Goal: Book appointment/travel/reservation

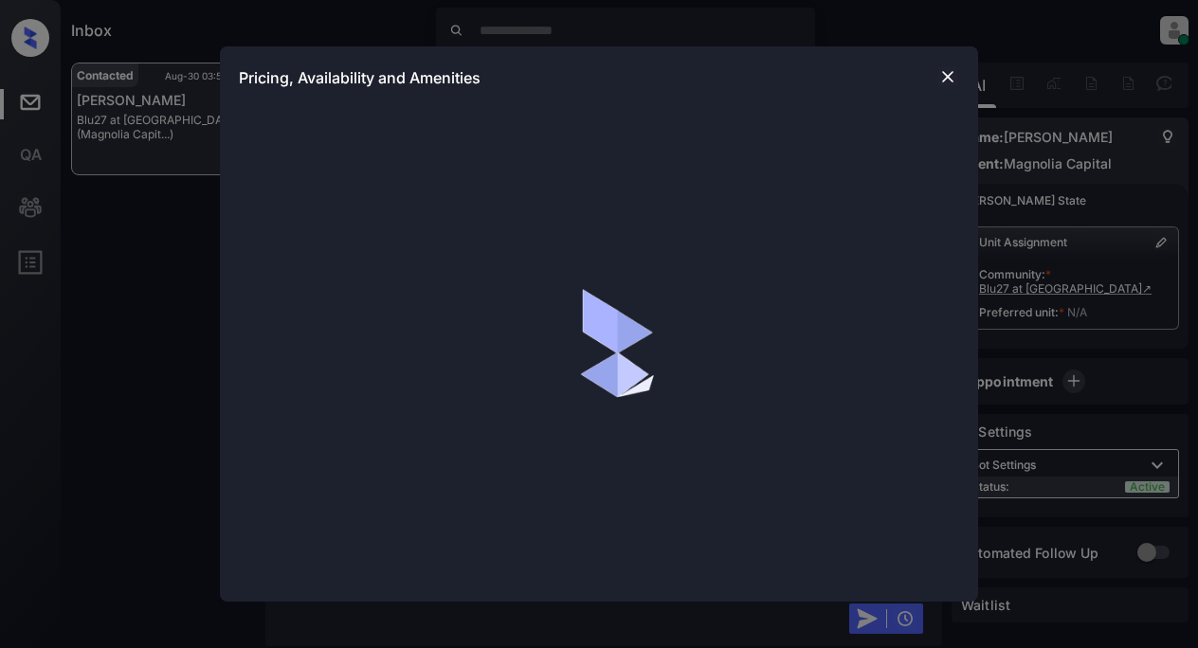
scroll to position [1219, 0]
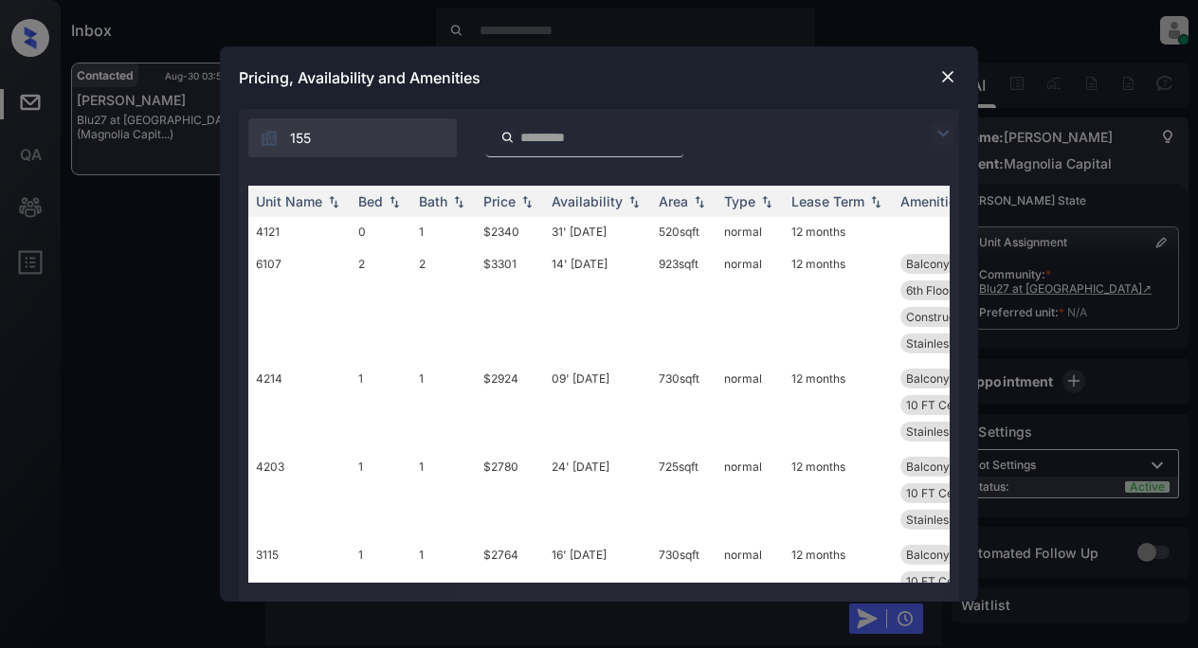
click at [944, 142] on img at bounding box center [943, 133] width 23 height 23
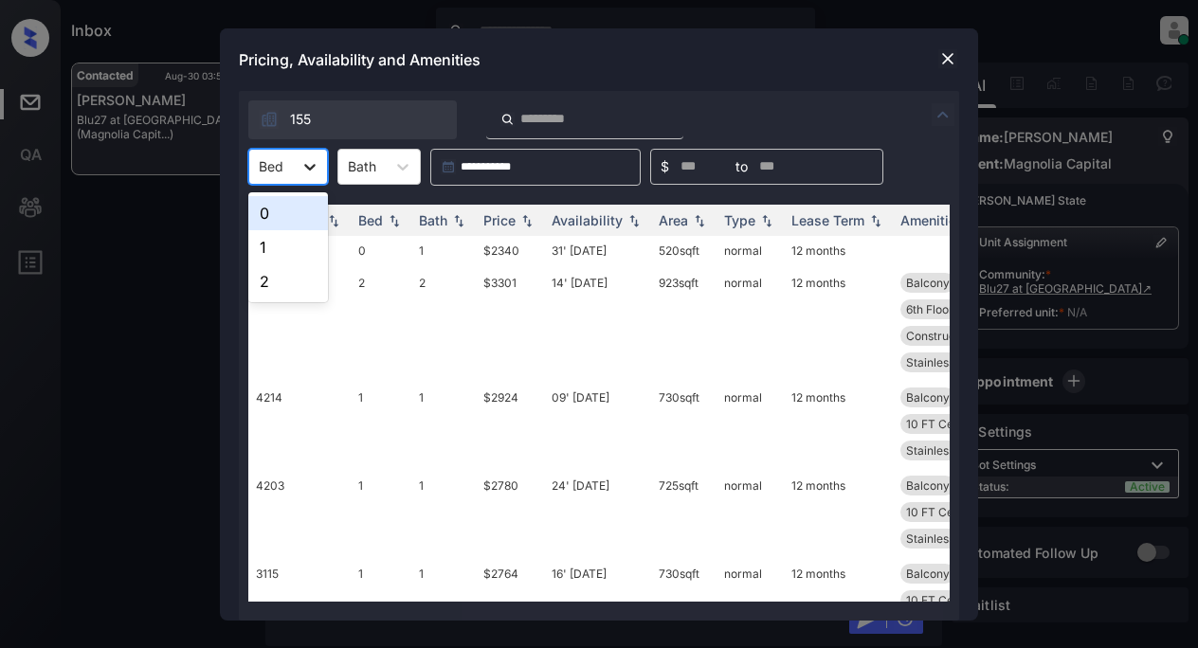
click at [313, 159] on icon at bounding box center [309, 166] width 19 height 19
click at [295, 250] on div "1" at bounding box center [288, 247] width 80 height 34
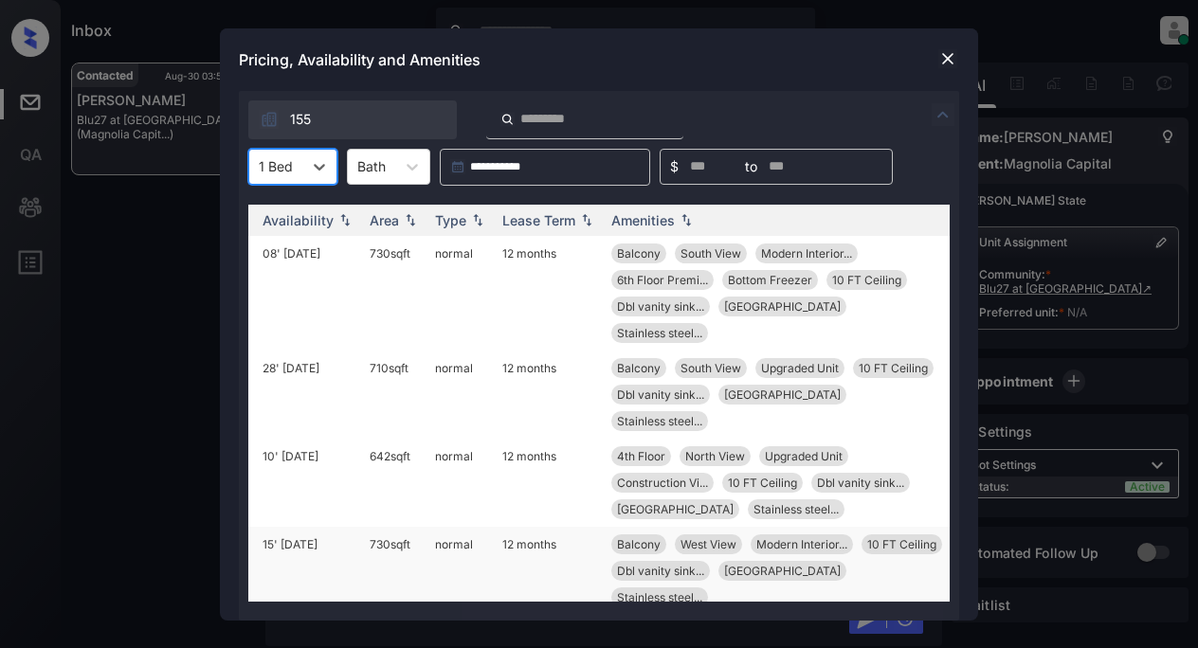
scroll to position [768, 303]
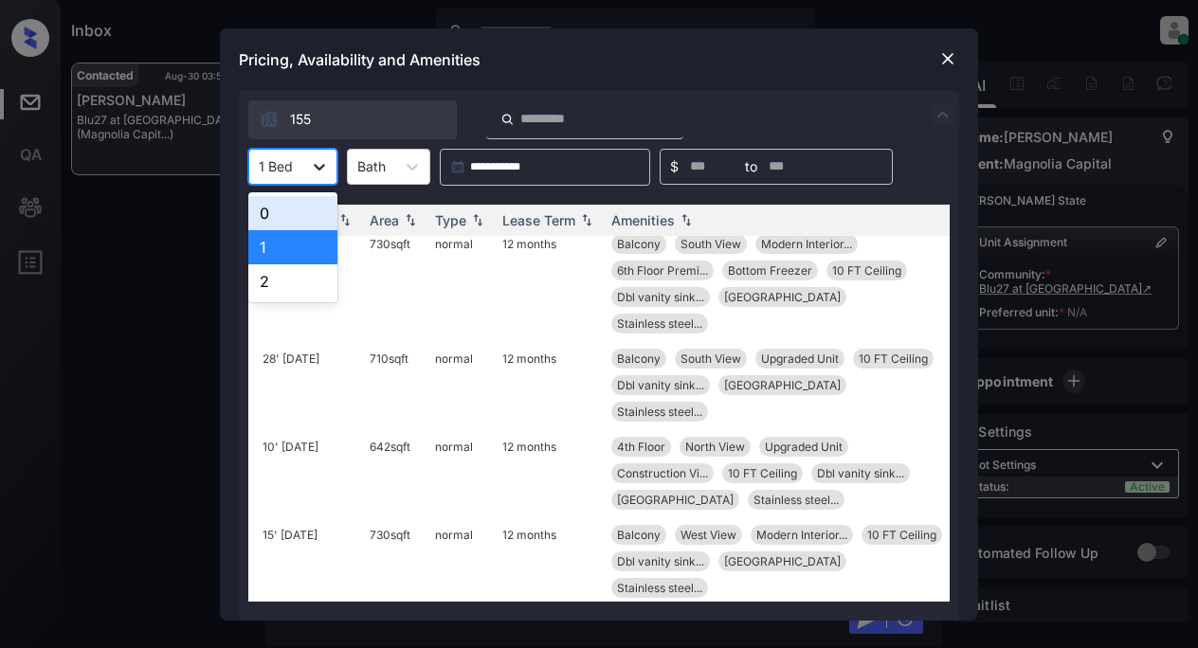
click at [318, 162] on icon at bounding box center [319, 166] width 19 height 19
click at [280, 280] on div "2" at bounding box center [292, 281] width 89 height 34
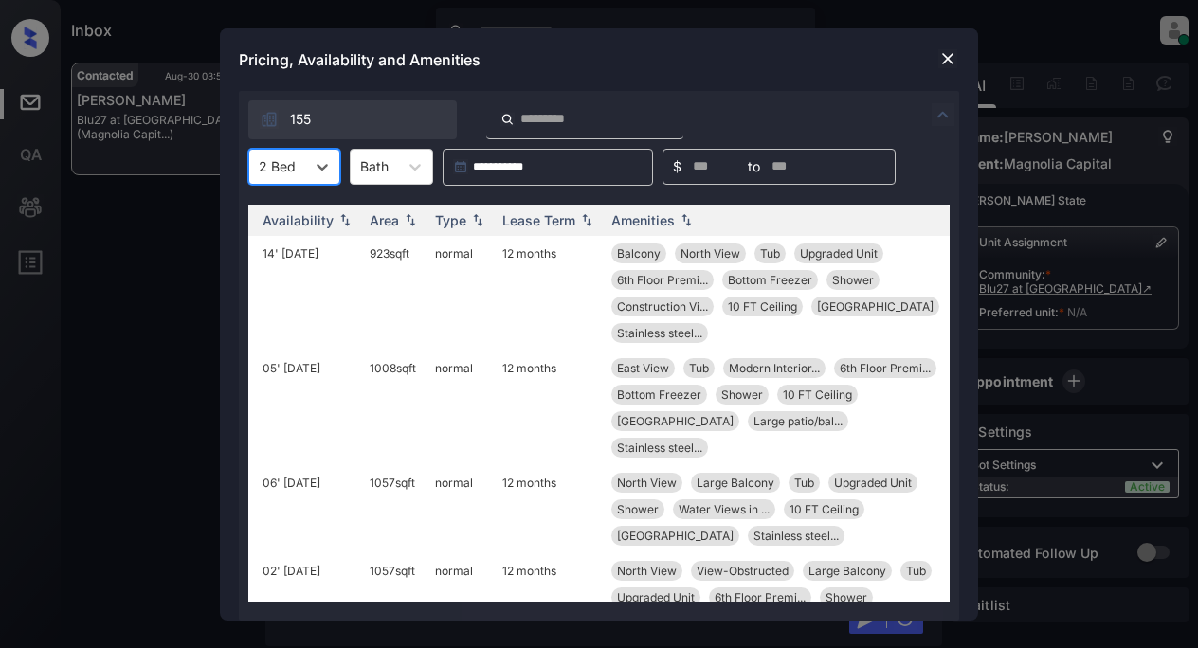
scroll to position [0, 0]
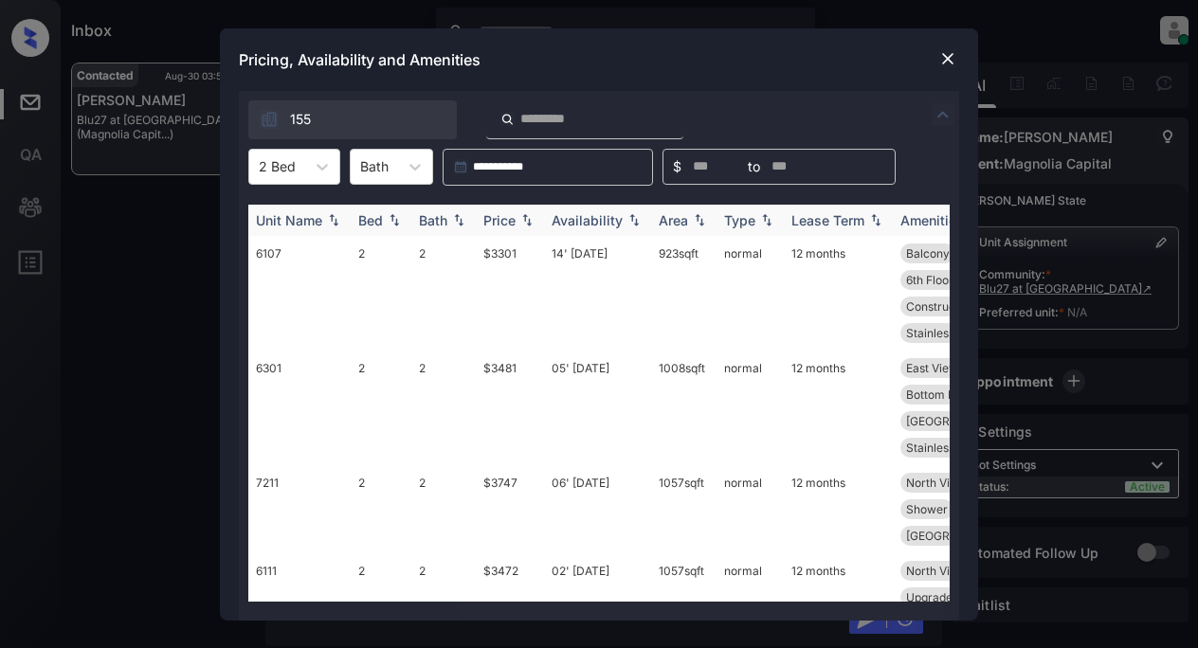
click at [497, 213] on th "Price" at bounding box center [510, 220] width 68 height 31
click at [497, 213] on div "Price" at bounding box center [499, 220] width 32 height 16
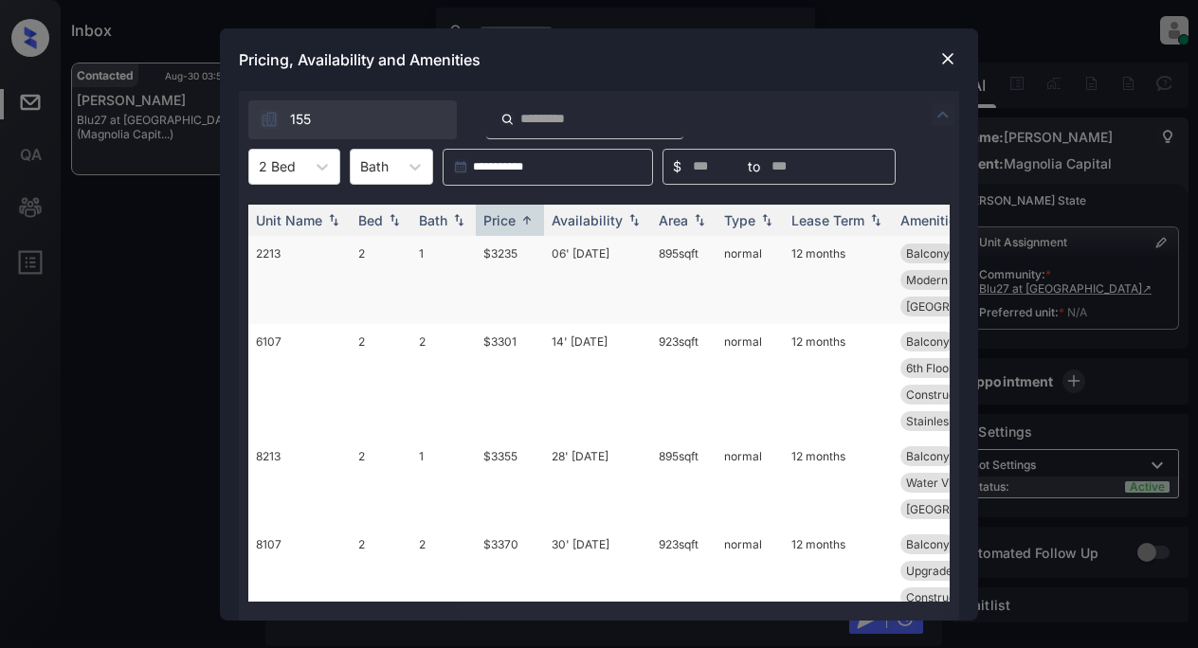
click at [497, 258] on td "$3235" at bounding box center [510, 280] width 68 height 88
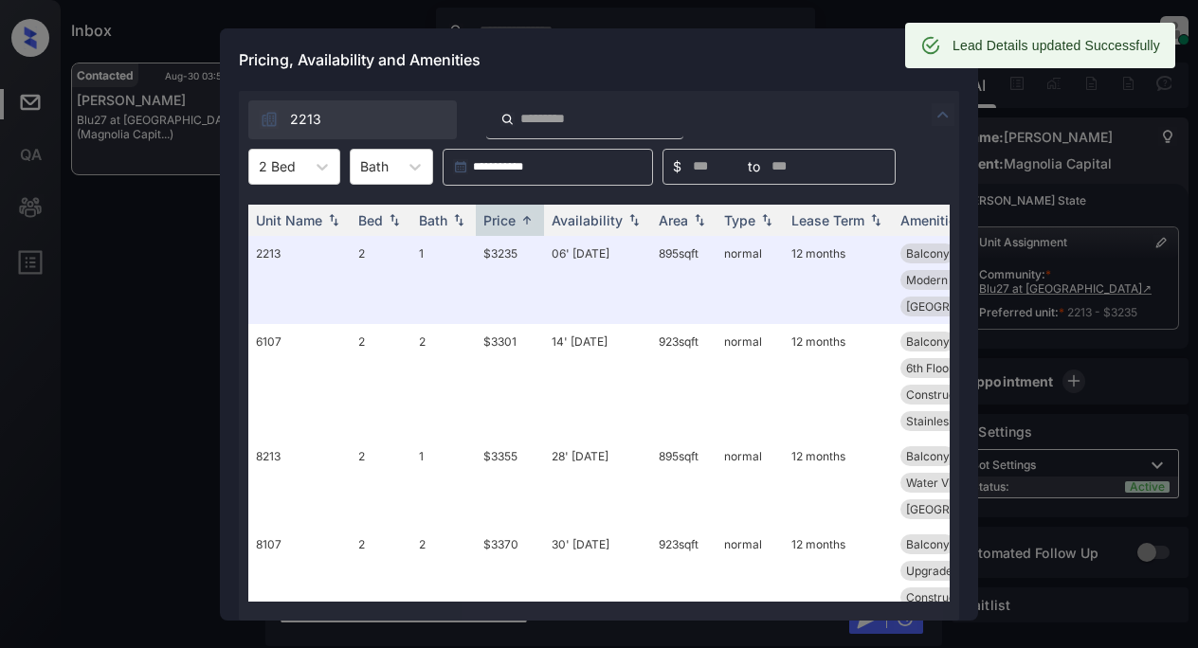
click at [838, 58] on div "Pricing, Availability and Amenities" at bounding box center [599, 59] width 758 height 63
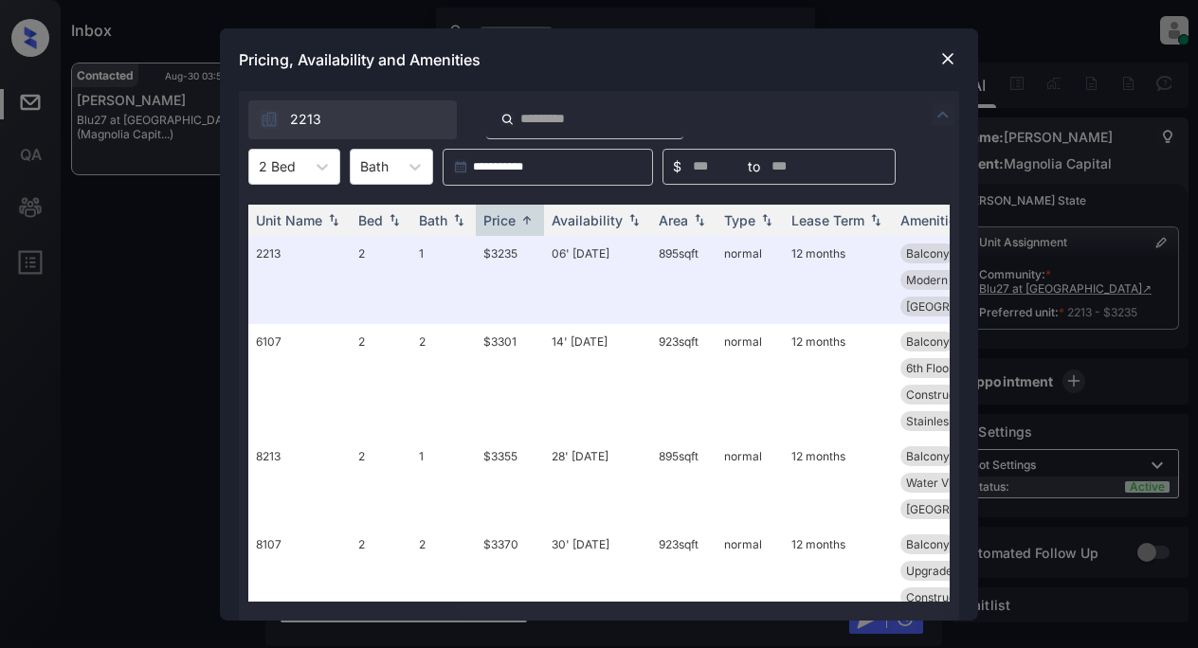
click at [944, 60] on img at bounding box center [947, 58] width 19 height 19
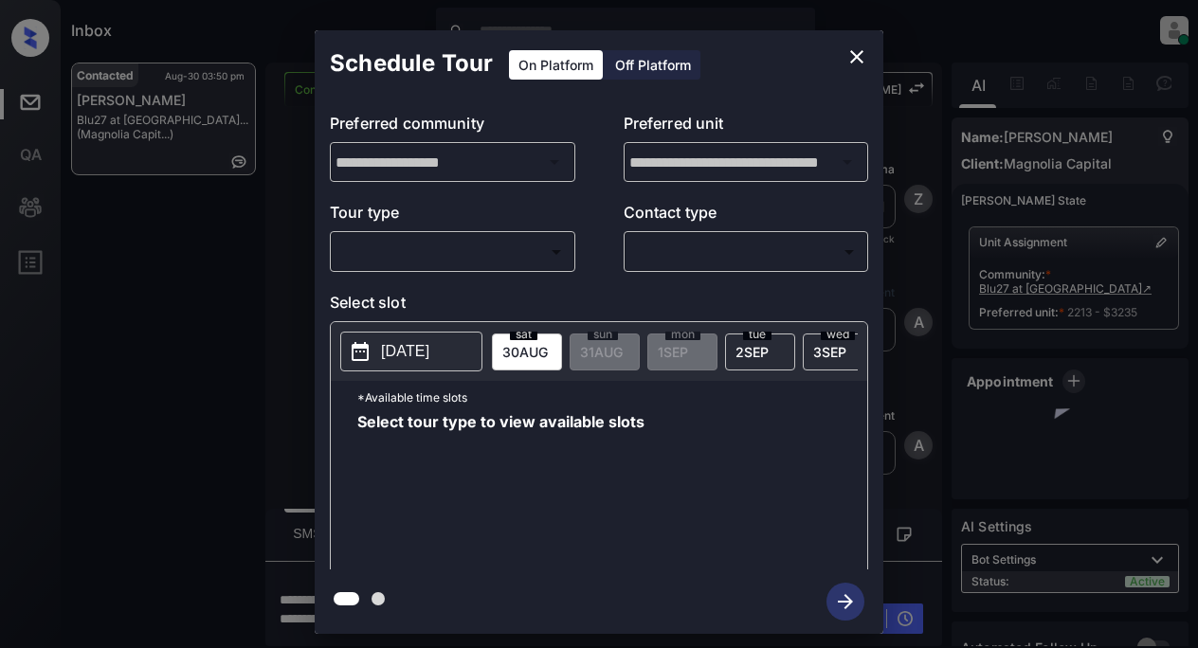
scroll to position [2005, 0]
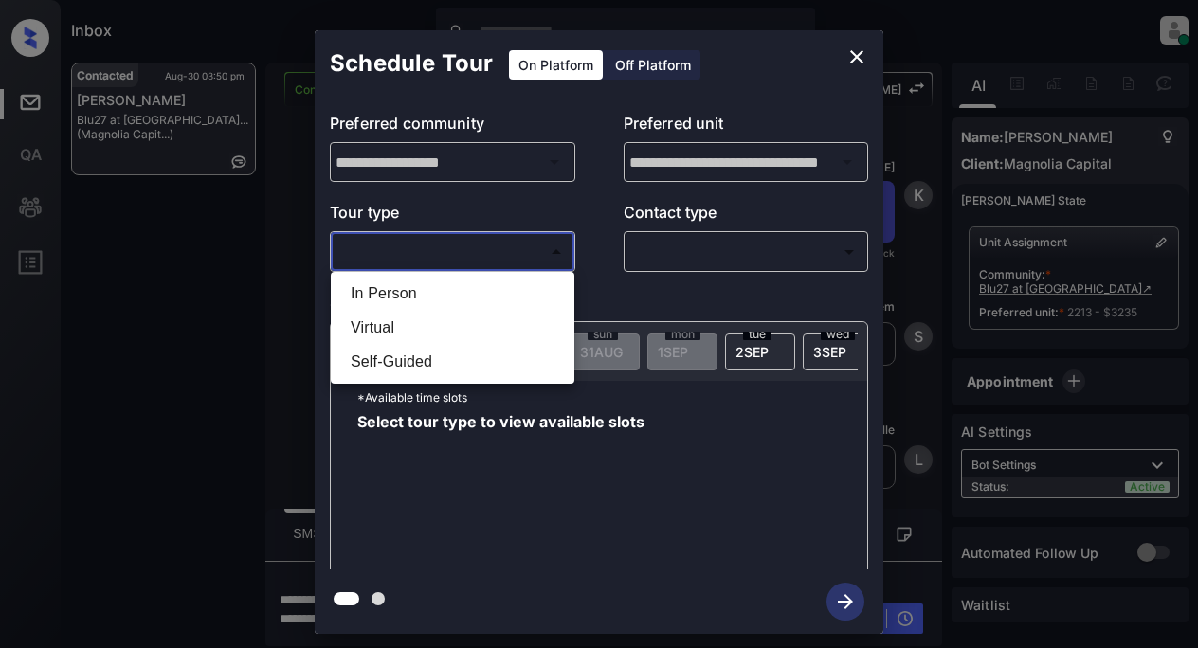
click at [516, 255] on body "Inbox Lyzzelle M. Ceralde Online Set yourself offline Set yourself on break Pro…" at bounding box center [599, 324] width 1198 height 648
click at [393, 298] on li "In Person" at bounding box center [452, 294] width 234 height 34
type input "********"
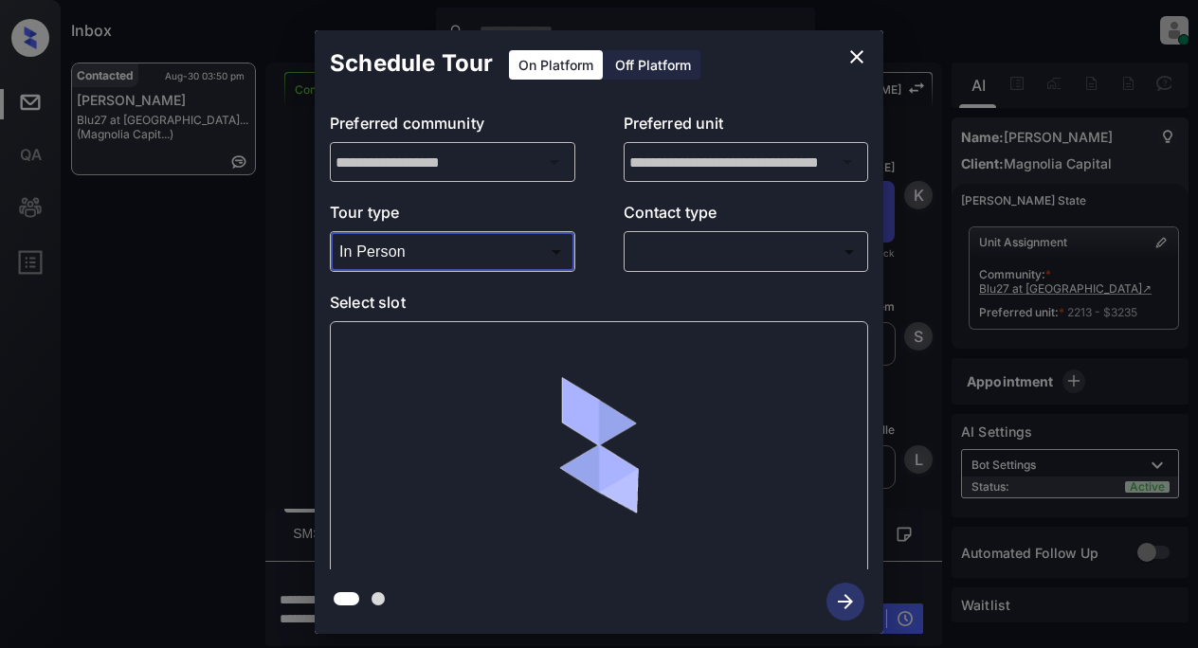
click at [660, 249] on body "Inbox Lyzzelle M. Ceralde Online Set yourself offline Set yourself on break Pro…" at bounding box center [599, 324] width 1198 height 648
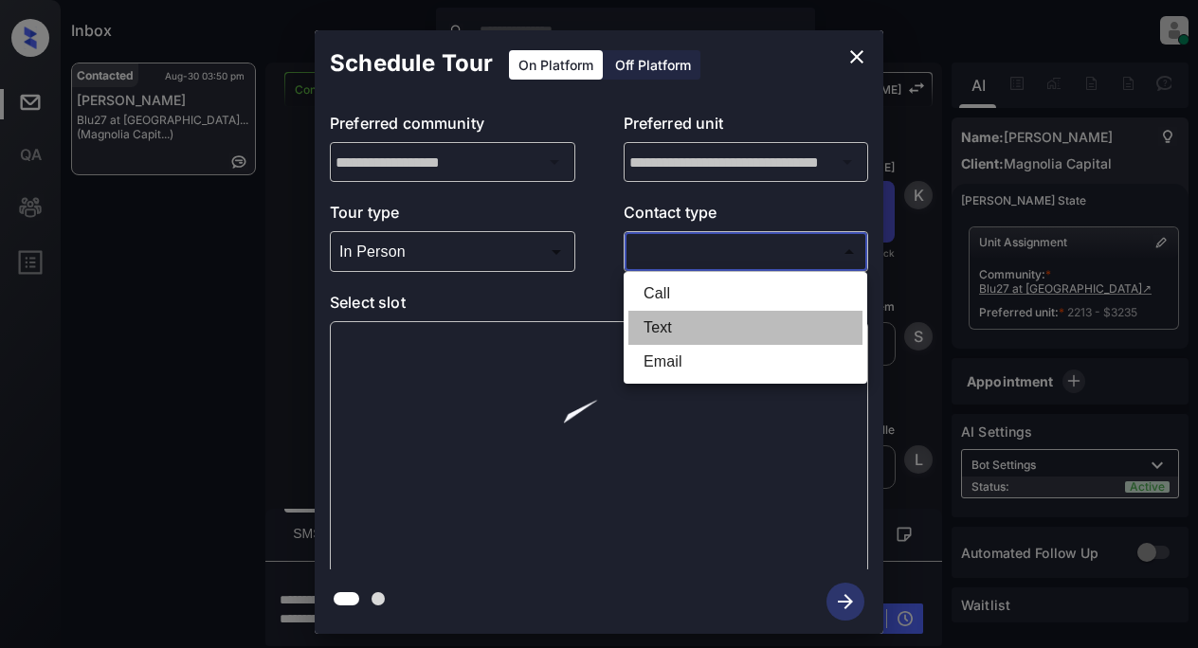
click at [665, 328] on li "Text" at bounding box center [745, 328] width 234 height 34
type input "****"
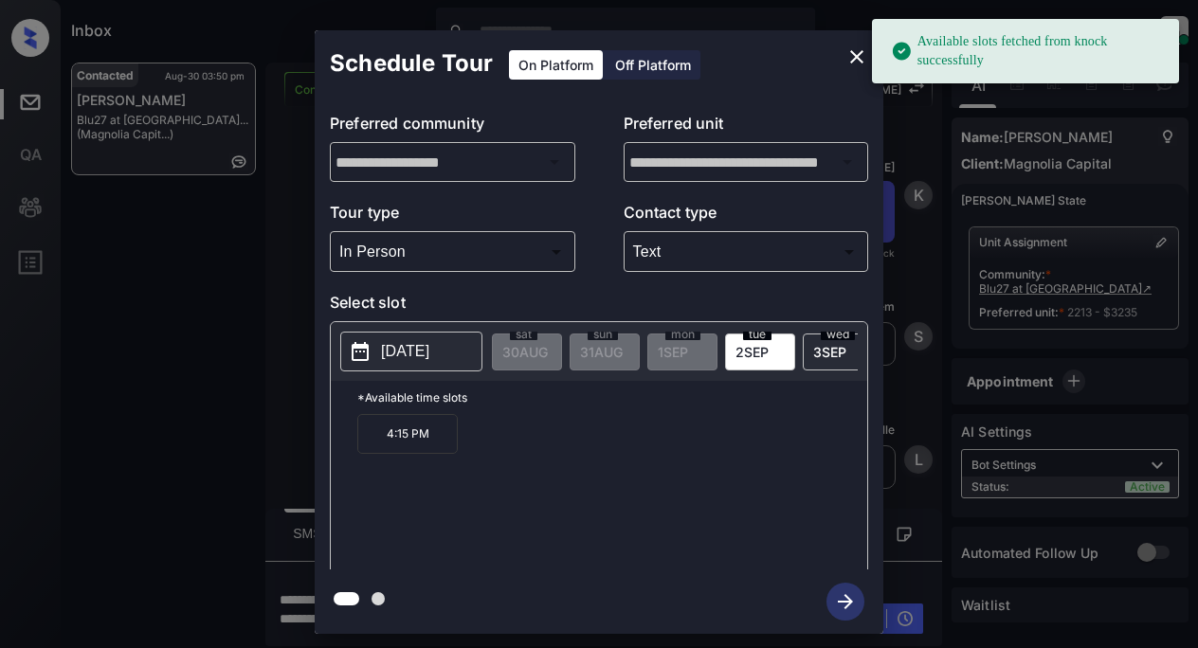
click at [387, 358] on p "[DATE]" at bounding box center [405, 351] width 48 height 23
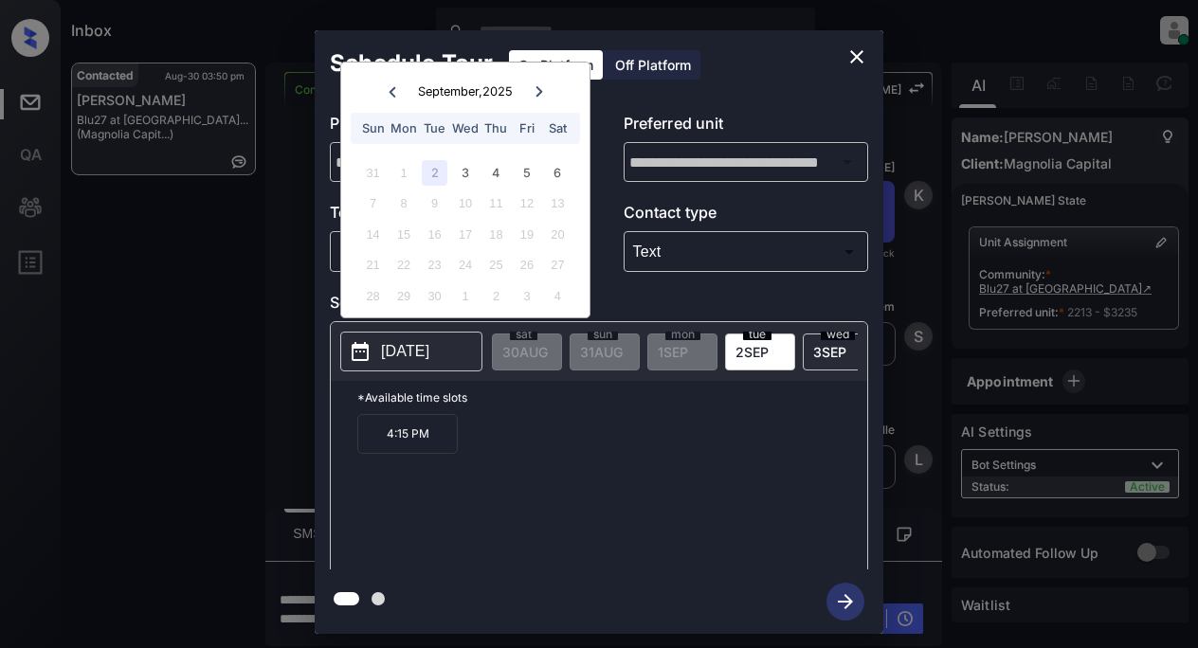
click at [540, 94] on icon at bounding box center [539, 91] width 11 height 11
click at [390, 86] on icon at bounding box center [392, 91] width 11 height 11
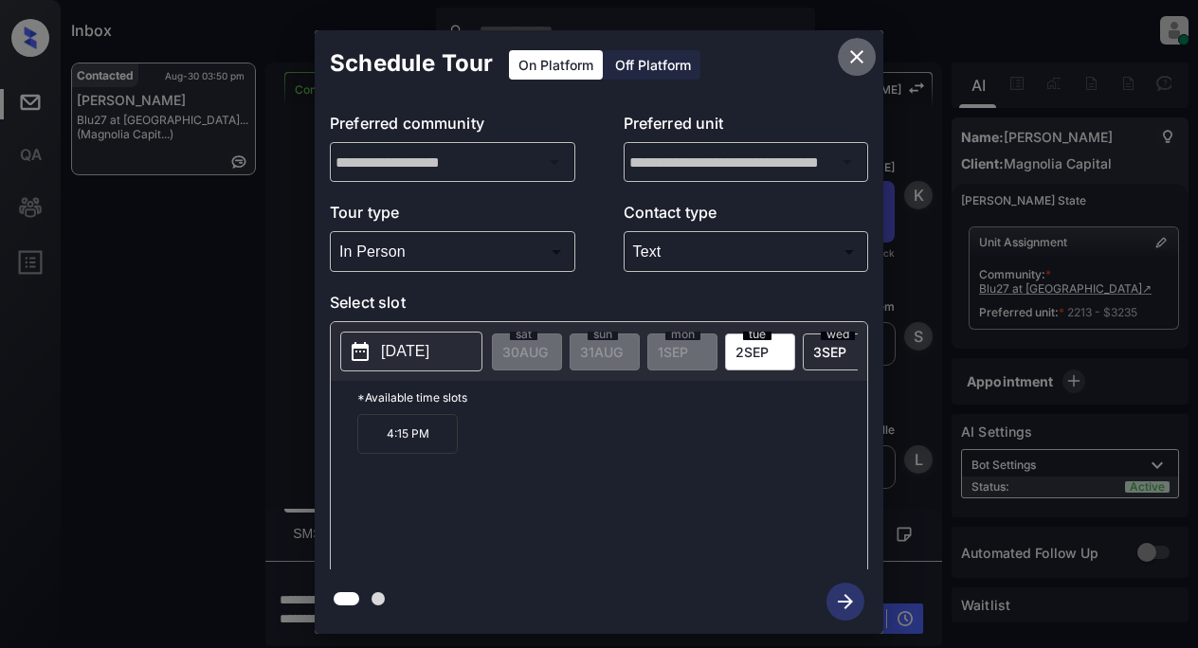
click at [853, 58] on icon "close" at bounding box center [856, 56] width 23 height 23
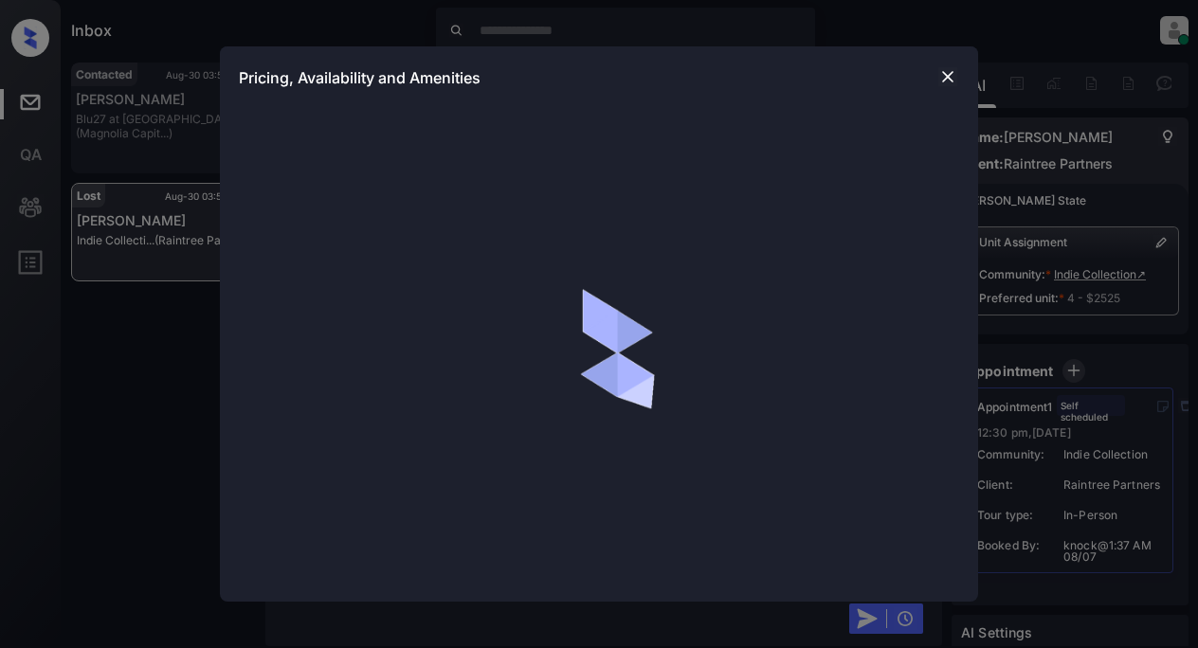
scroll to position [3603, 0]
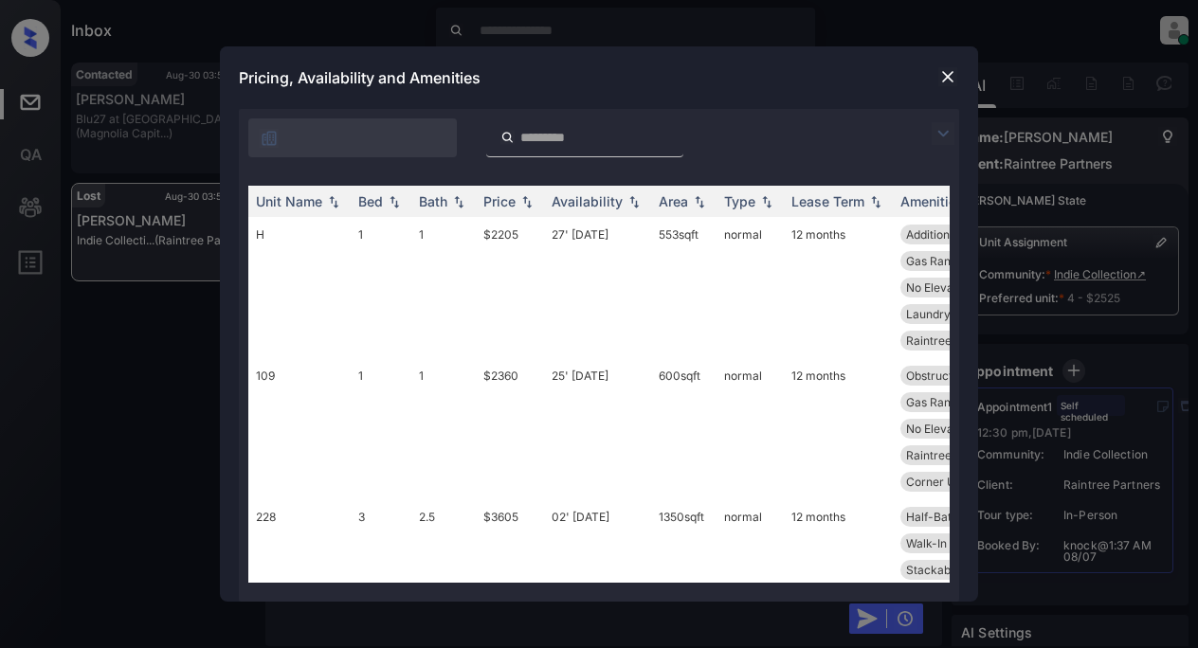
click at [944, 136] on img at bounding box center [943, 133] width 23 height 23
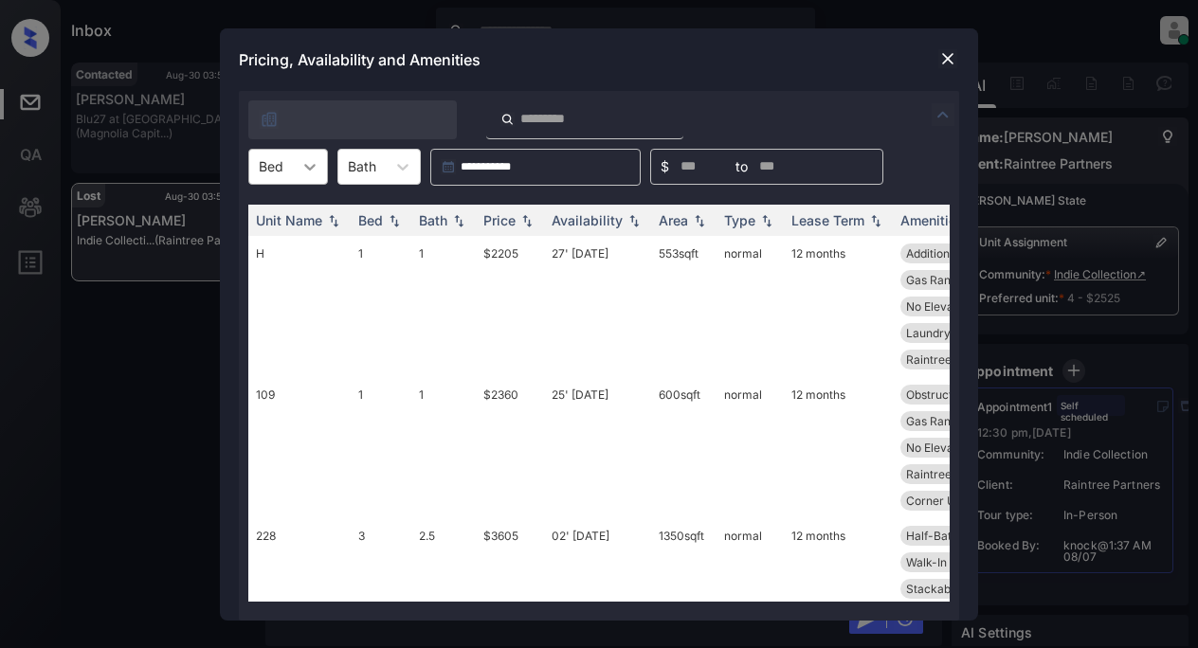
click at [315, 168] on icon at bounding box center [309, 166] width 19 height 19
click at [302, 209] on div "1" at bounding box center [288, 213] width 80 height 34
click at [495, 218] on div "Price" at bounding box center [497, 220] width 32 height 16
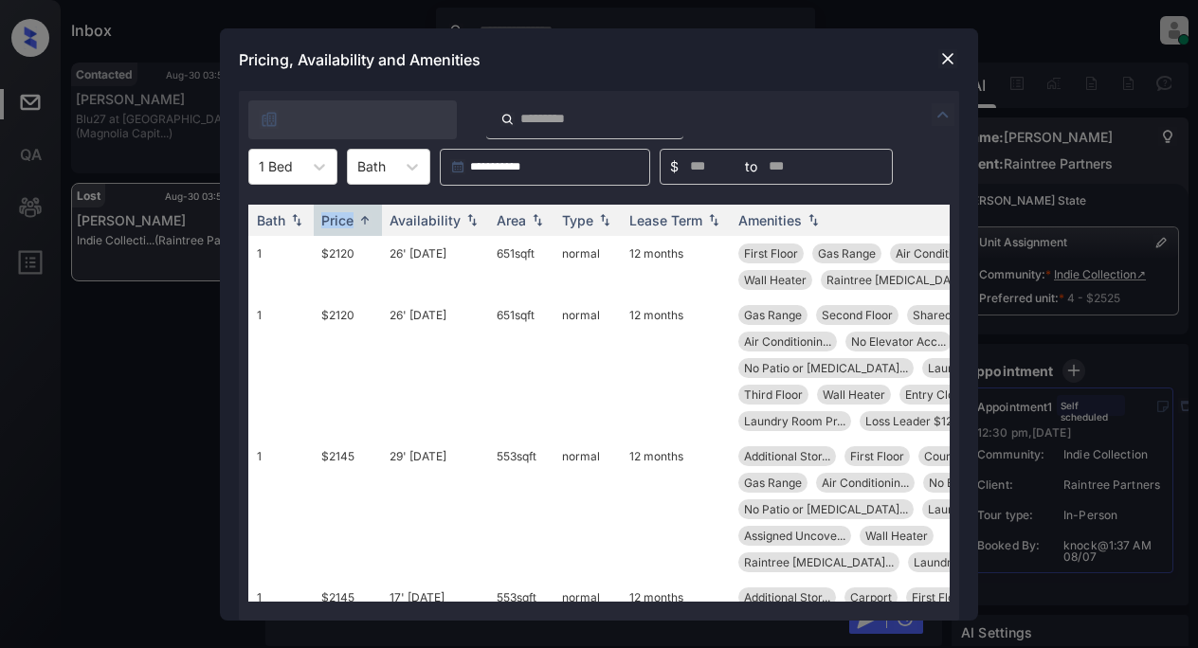
scroll to position [0, 0]
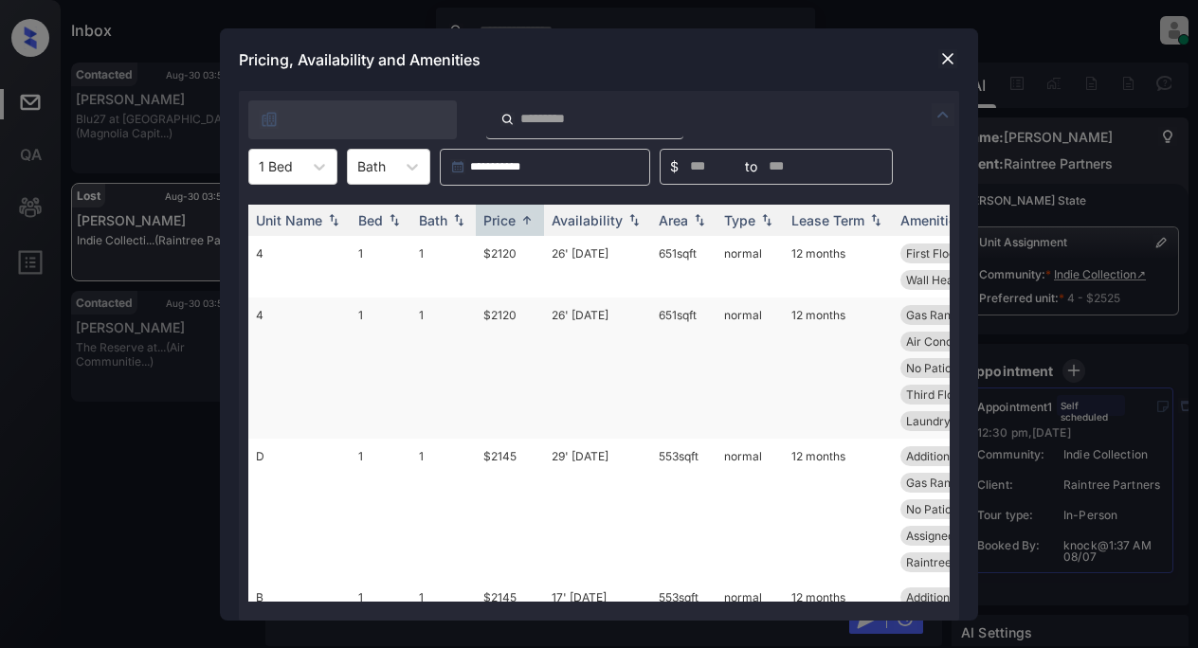
click at [494, 317] on td "$2120" at bounding box center [510, 368] width 68 height 141
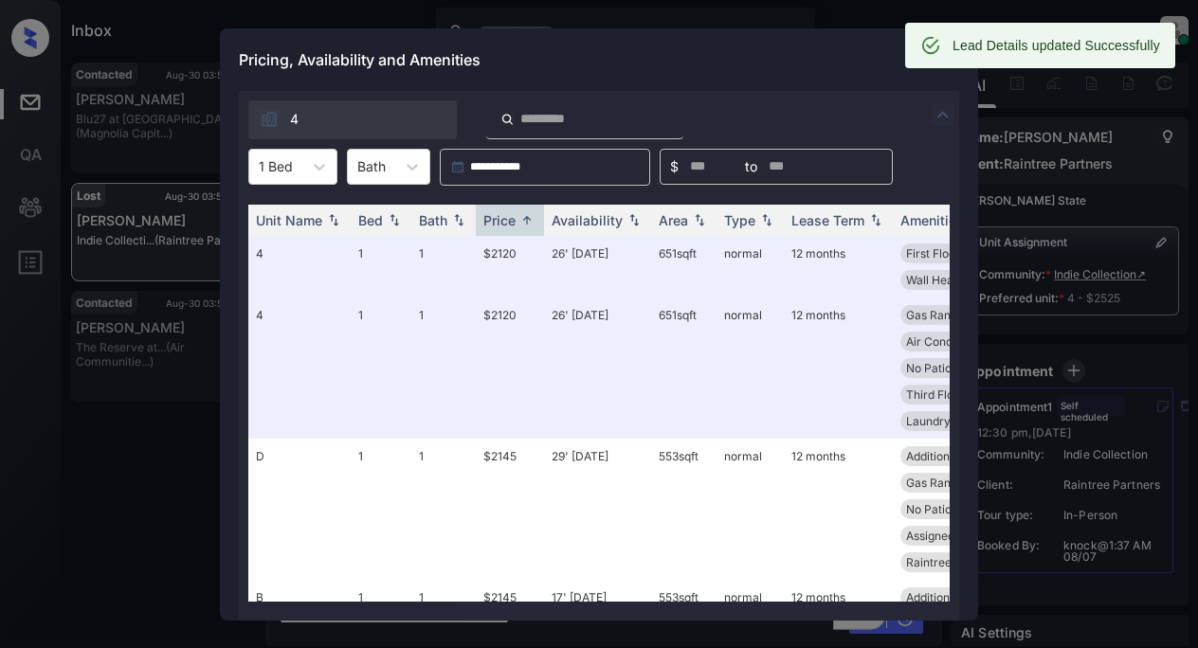
click at [774, 55] on div "Pricing, Availability and Amenities" at bounding box center [599, 59] width 758 height 63
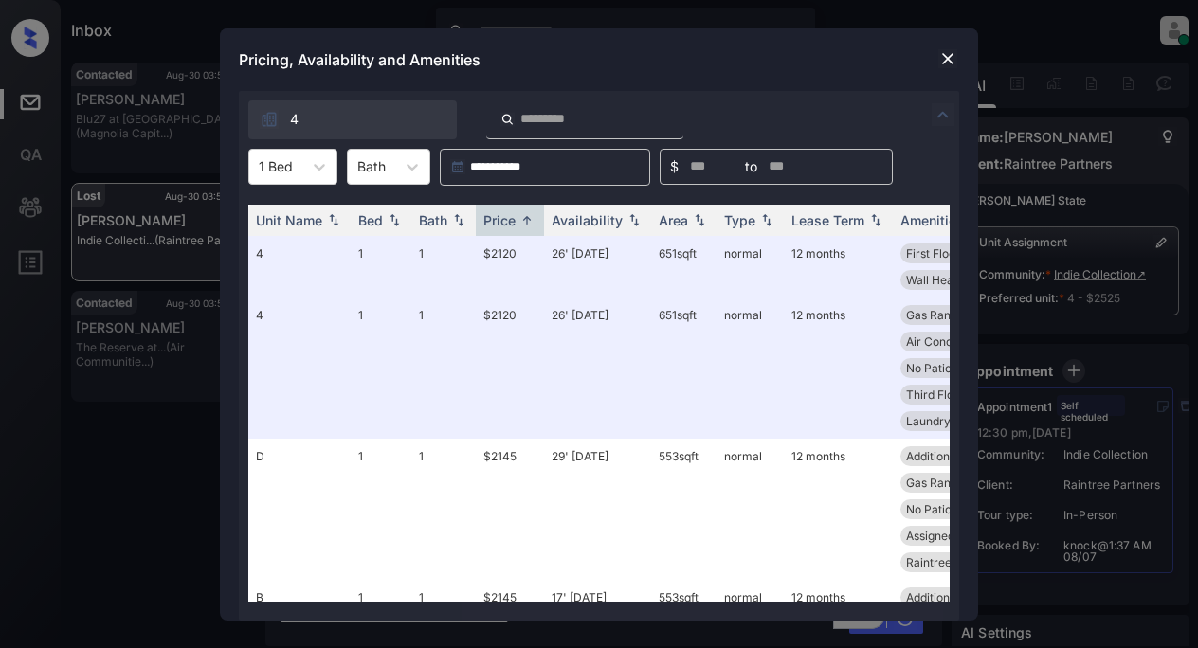
click at [938, 59] on img at bounding box center [947, 58] width 19 height 19
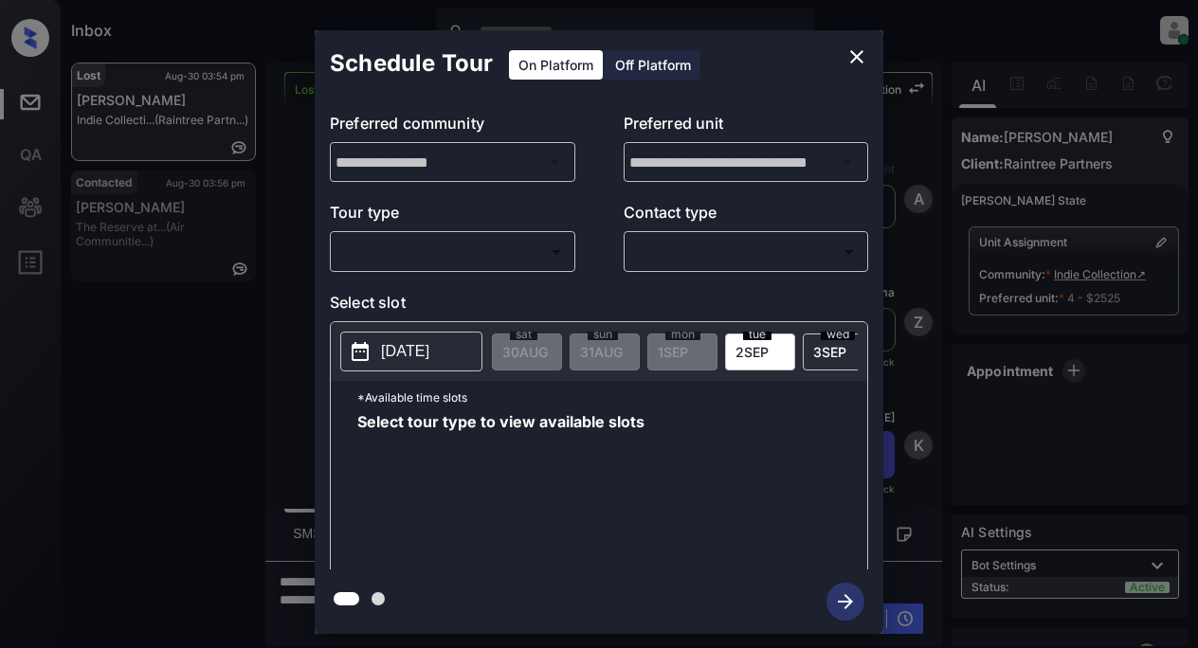
scroll to position [3536, 0]
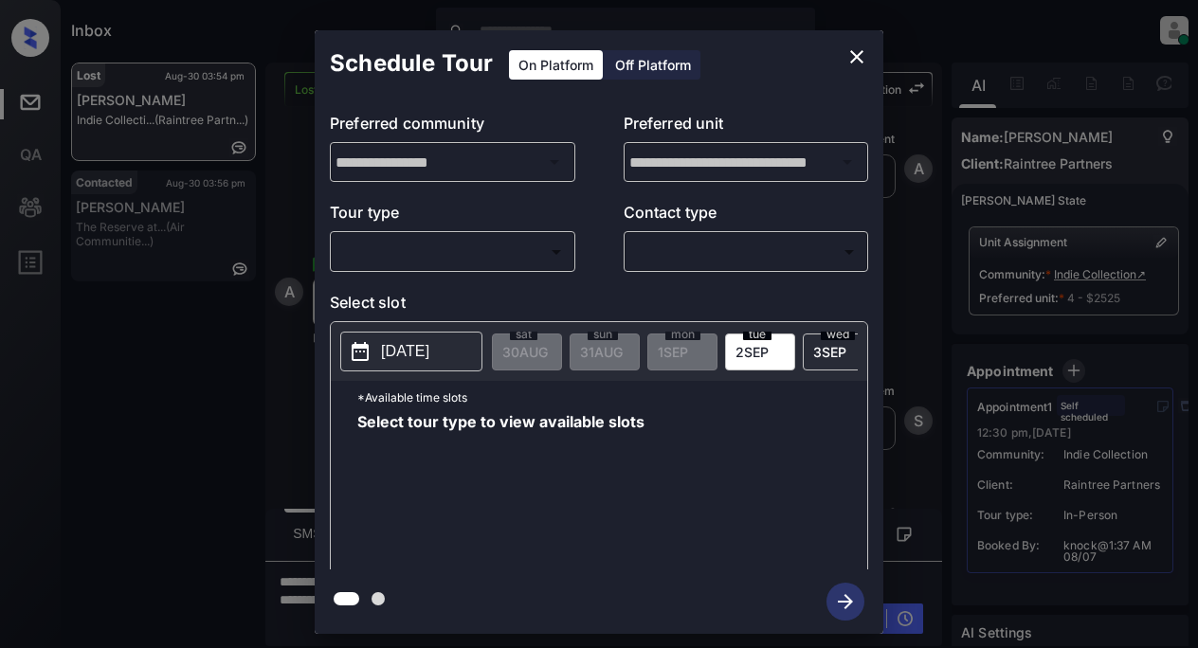
click at [440, 250] on body "Inbox Lyzzelle [PERSON_NAME] Online Set yourself offline Set yourself on break …" at bounding box center [599, 324] width 1198 height 648
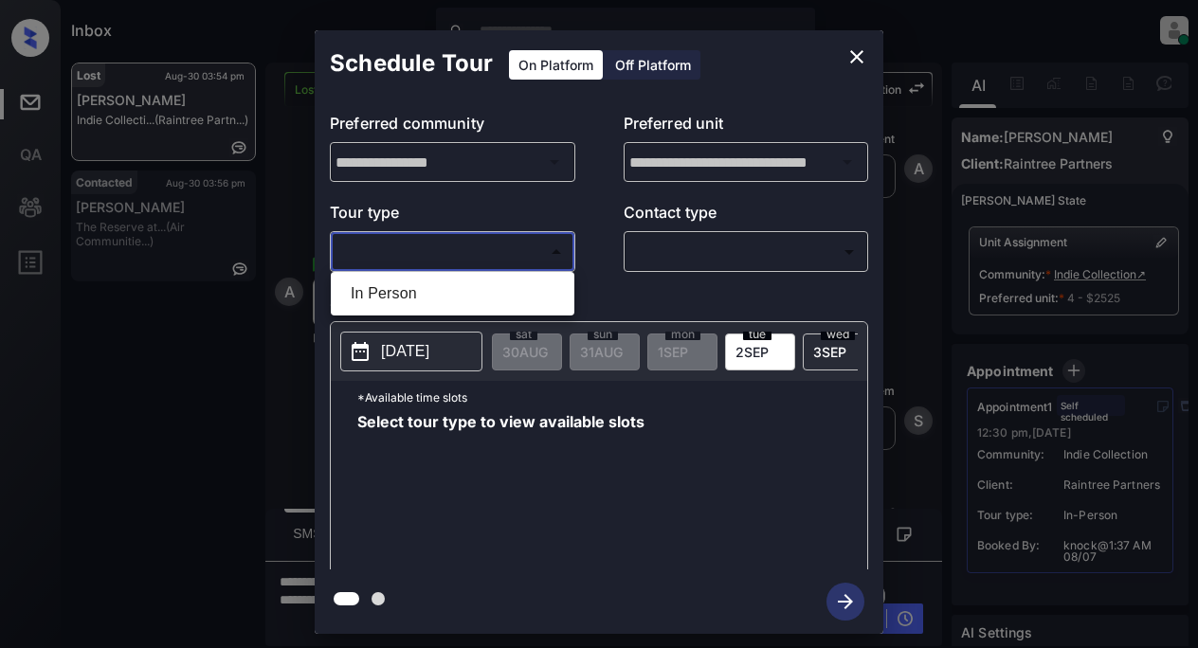
drag, startPoint x: 411, startPoint y: 295, endPoint x: 499, endPoint y: 274, distance: 90.6
click at [438, 288] on li "In Person" at bounding box center [452, 294] width 234 height 34
type input "********"
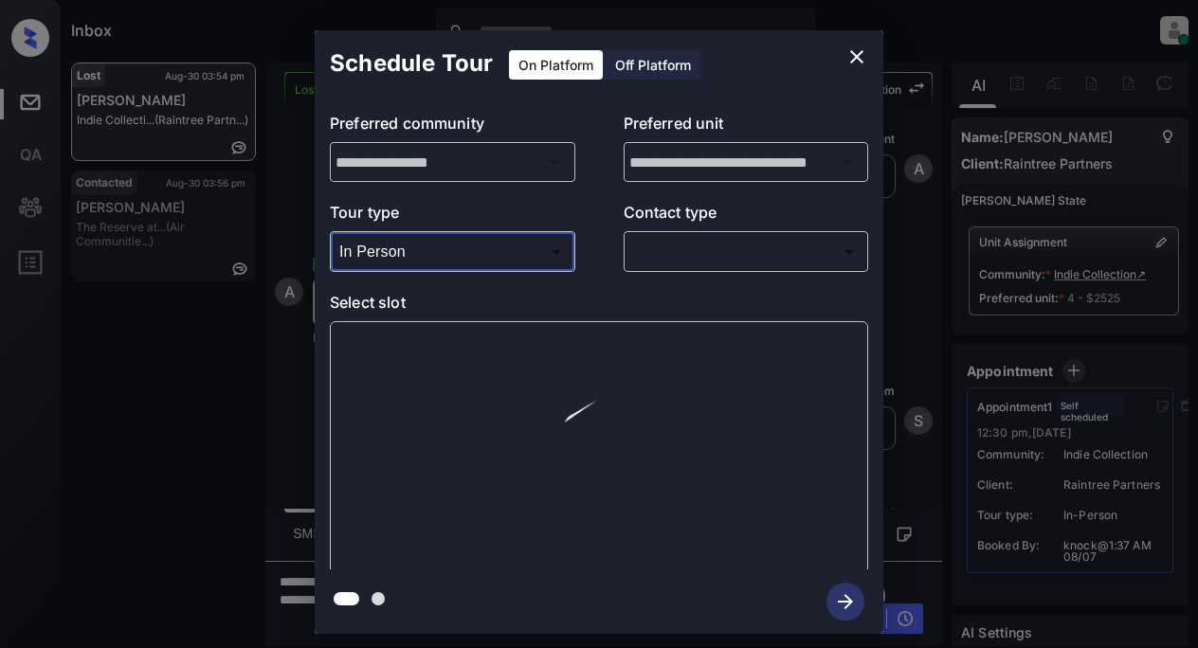
click at [660, 238] on body "Inbox Lyzzelle [PERSON_NAME] Online Set yourself offline Set yourself on break …" at bounding box center [599, 324] width 1198 height 648
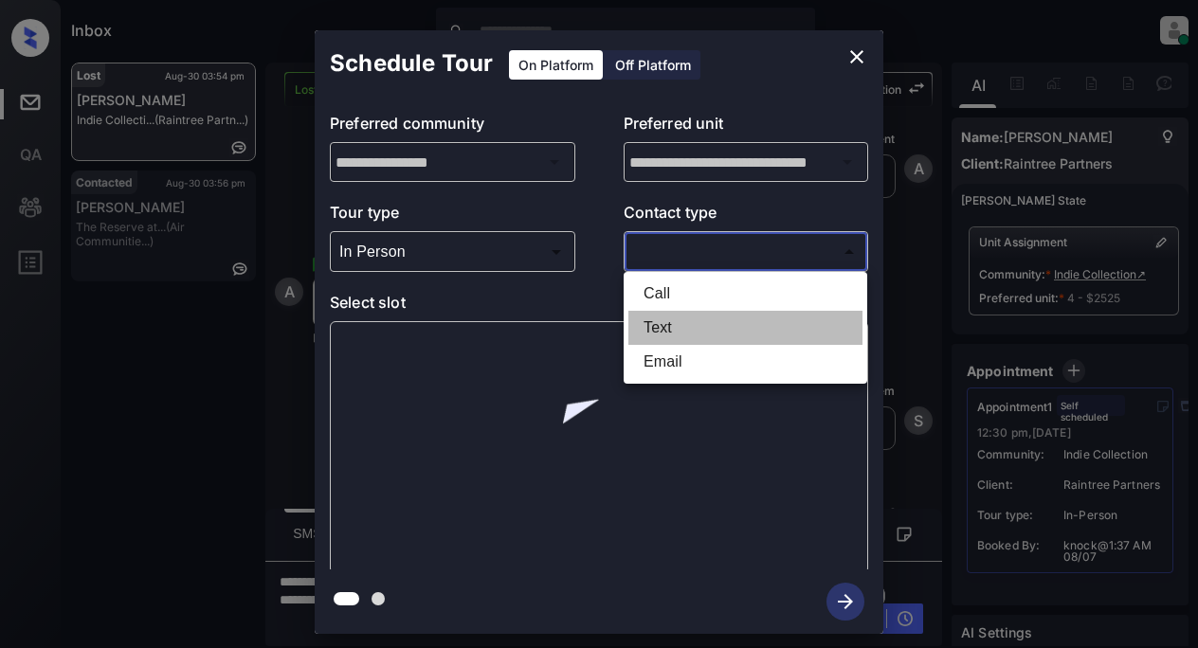
click at [666, 330] on li "Text" at bounding box center [745, 328] width 234 height 34
type input "****"
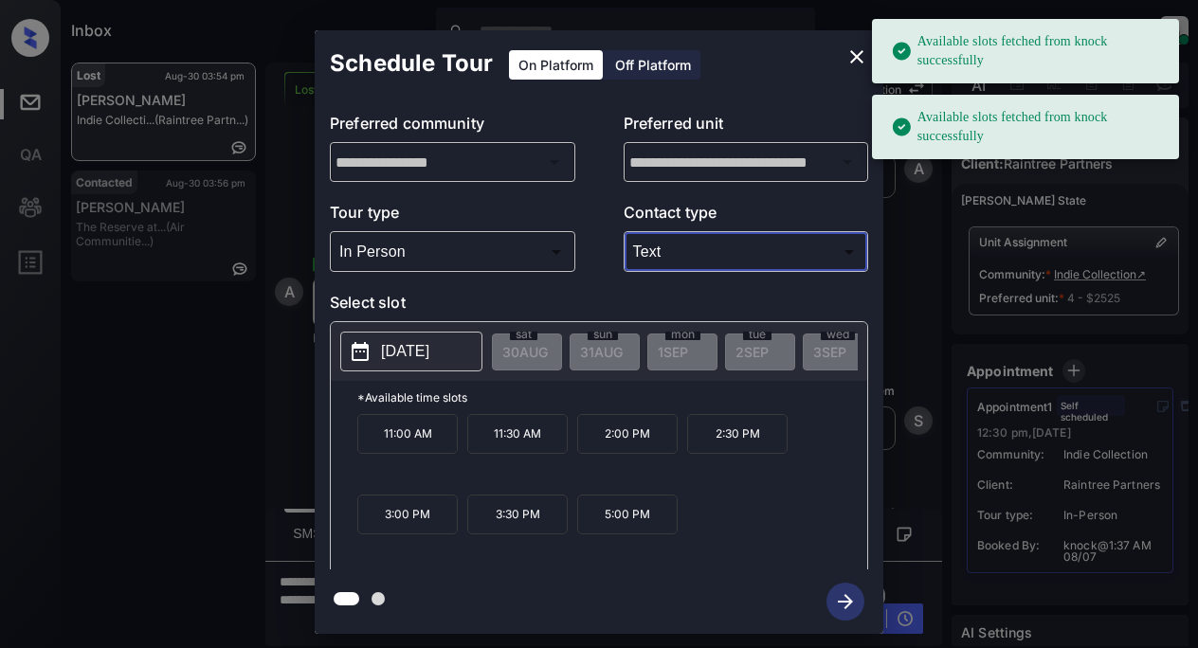
click at [425, 352] on p "[DATE]" at bounding box center [405, 351] width 48 height 23
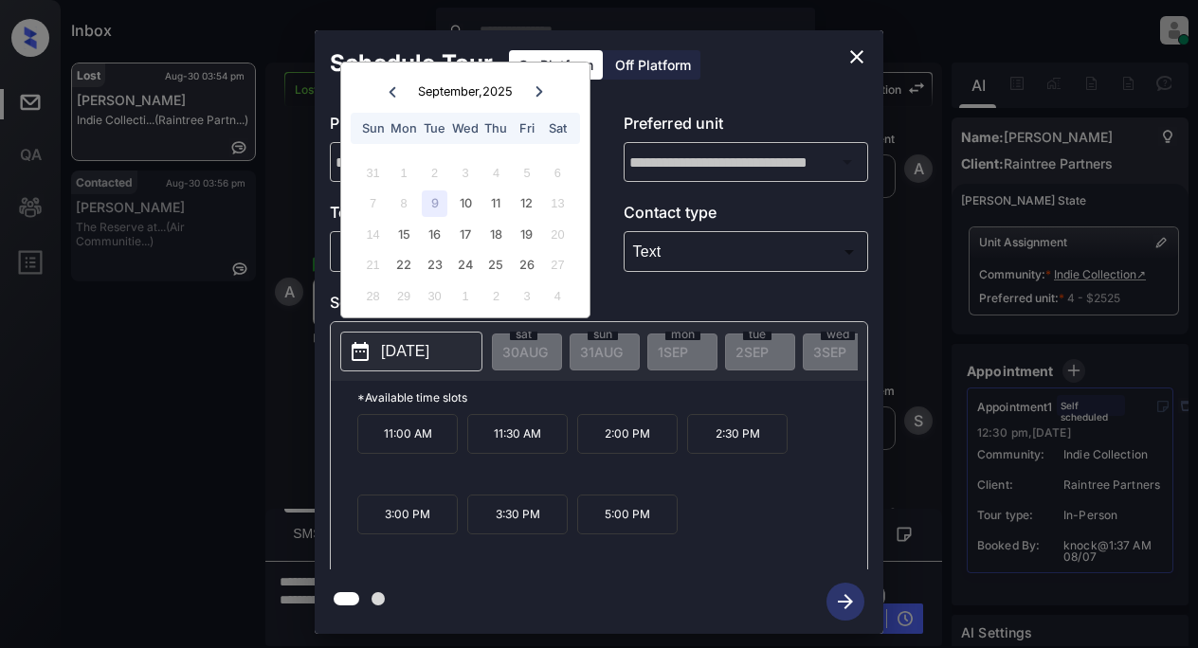
click at [437, 205] on div "9" at bounding box center [435, 203] width 26 height 26
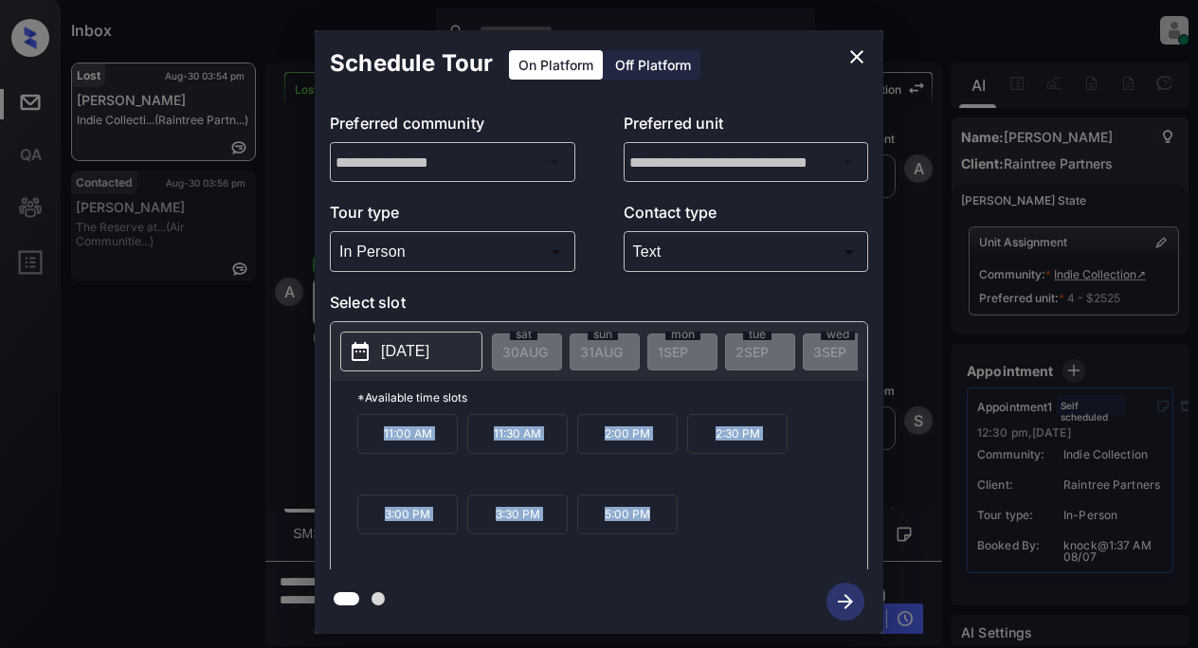
drag, startPoint x: 376, startPoint y: 437, endPoint x: 625, endPoint y: 534, distance: 267.3
click at [681, 544] on div "11:00 AM 11:30 AM 2:00 PM 2:30 PM 3:00 PM 3:30 PM 5:00 PM" at bounding box center [612, 490] width 510 height 152
copy div "11:00 AM 11:30 AM 2:00 PM 2:30 PM 3:00 PM 3:30 PM 5:00 PM"
click at [857, 56] on icon "close" at bounding box center [856, 56] width 13 height 13
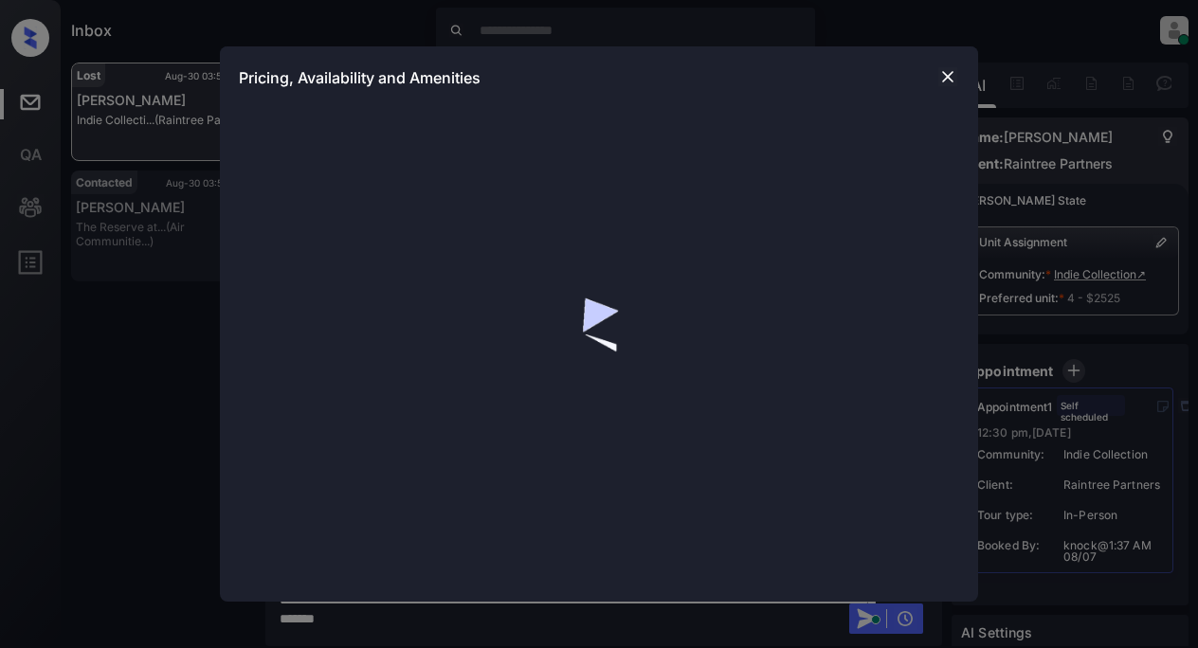
scroll to position [4010, 0]
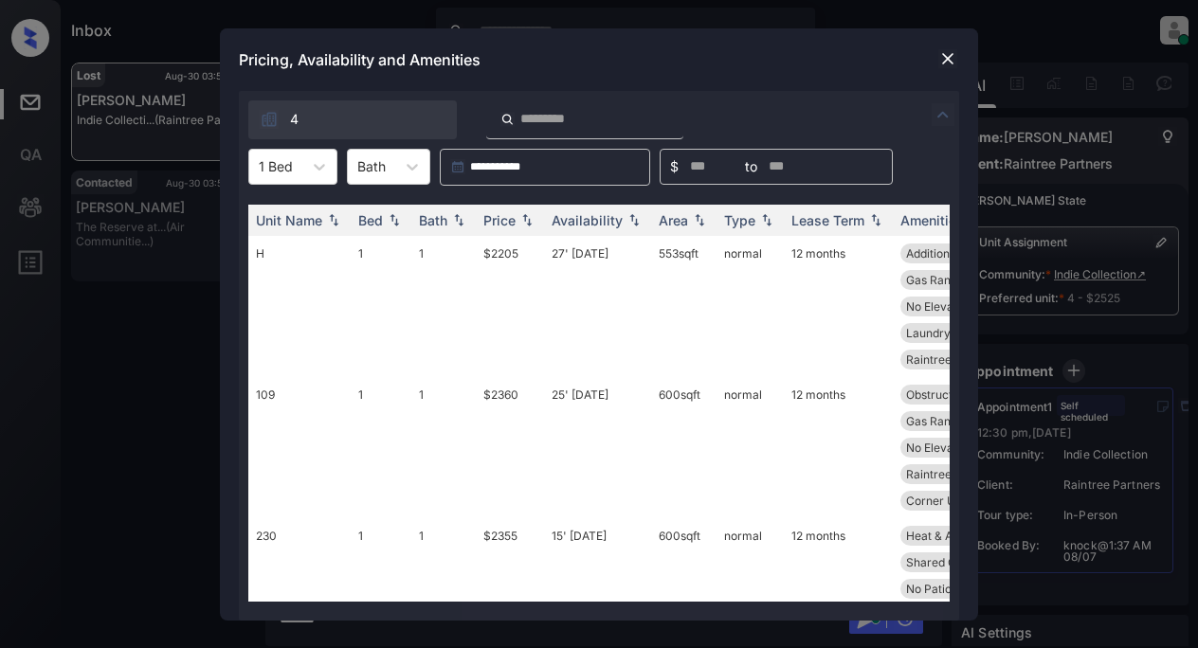
click at [954, 58] on img at bounding box center [947, 58] width 19 height 19
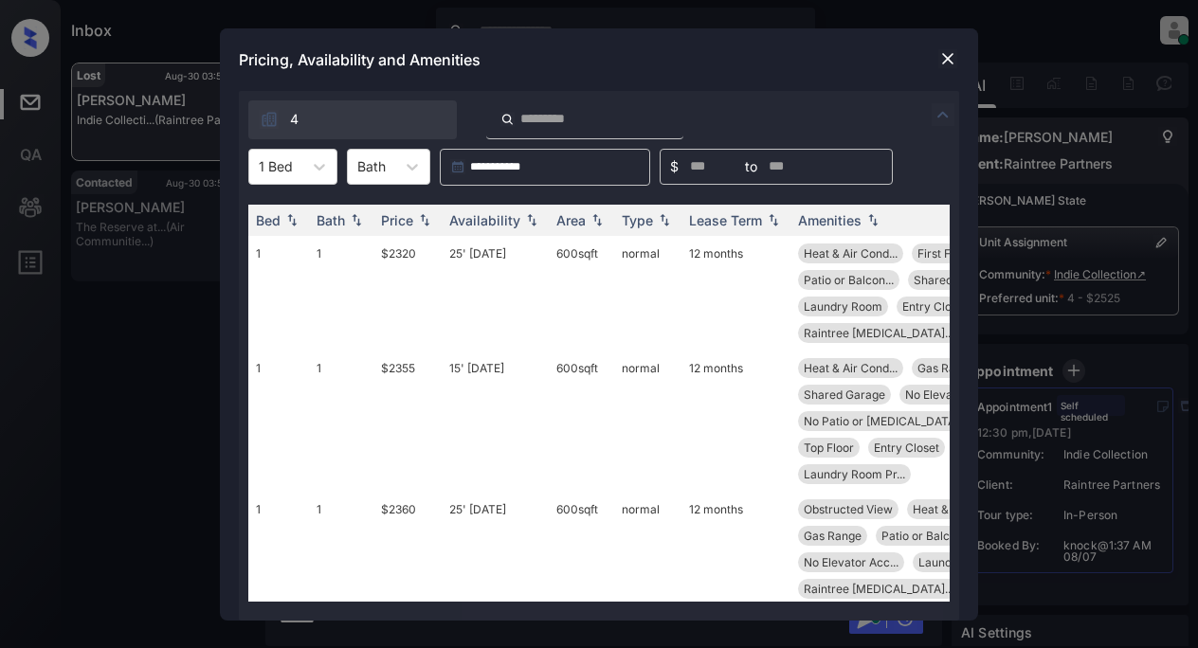
scroll to position [0, 122]
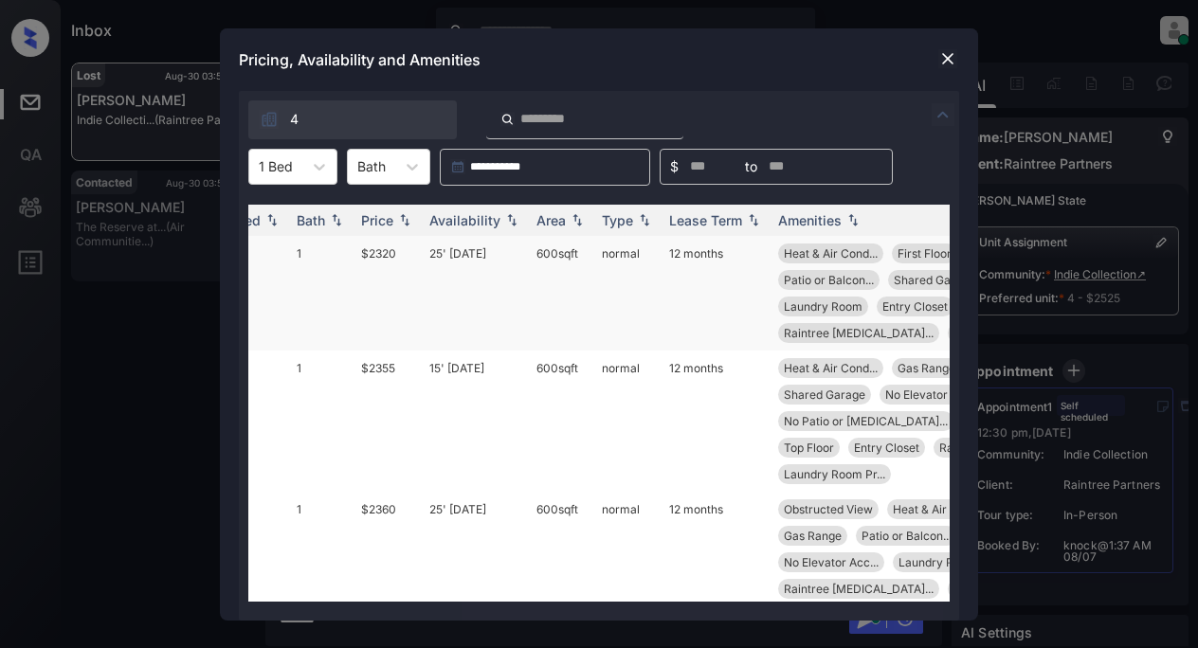
click at [392, 255] on td "$2320" at bounding box center [387, 293] width 68 height 115
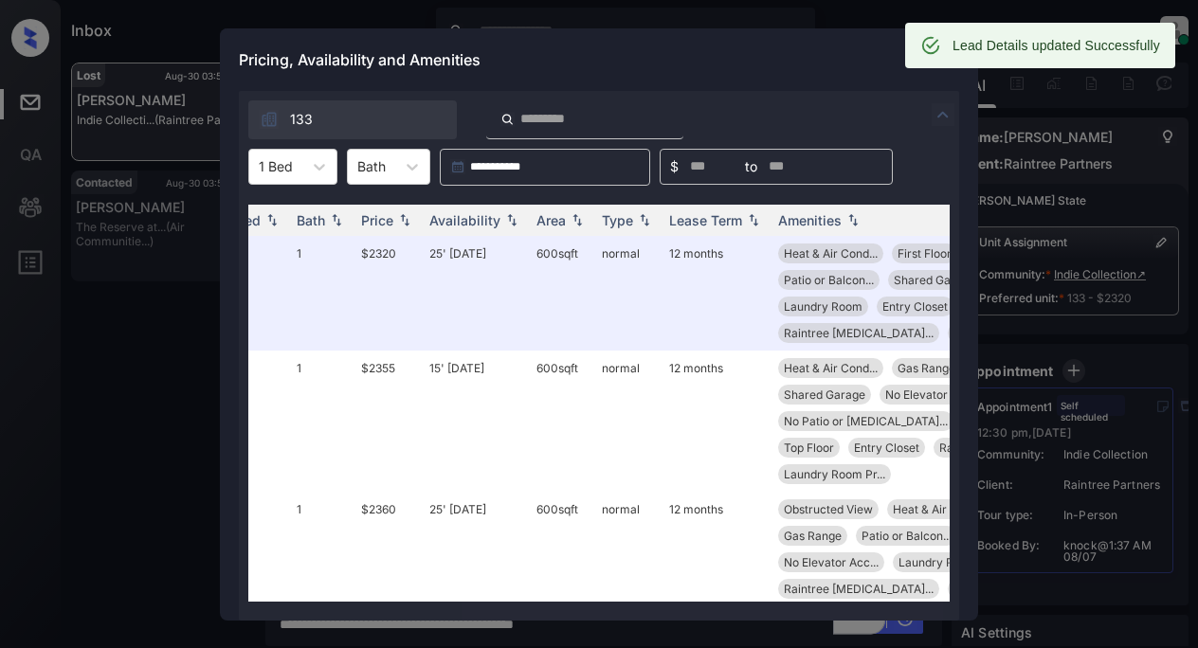
click at [944, 55] on div "Lead Details updated Successfully" at bounding box center [1040, 45] width 270 height 45
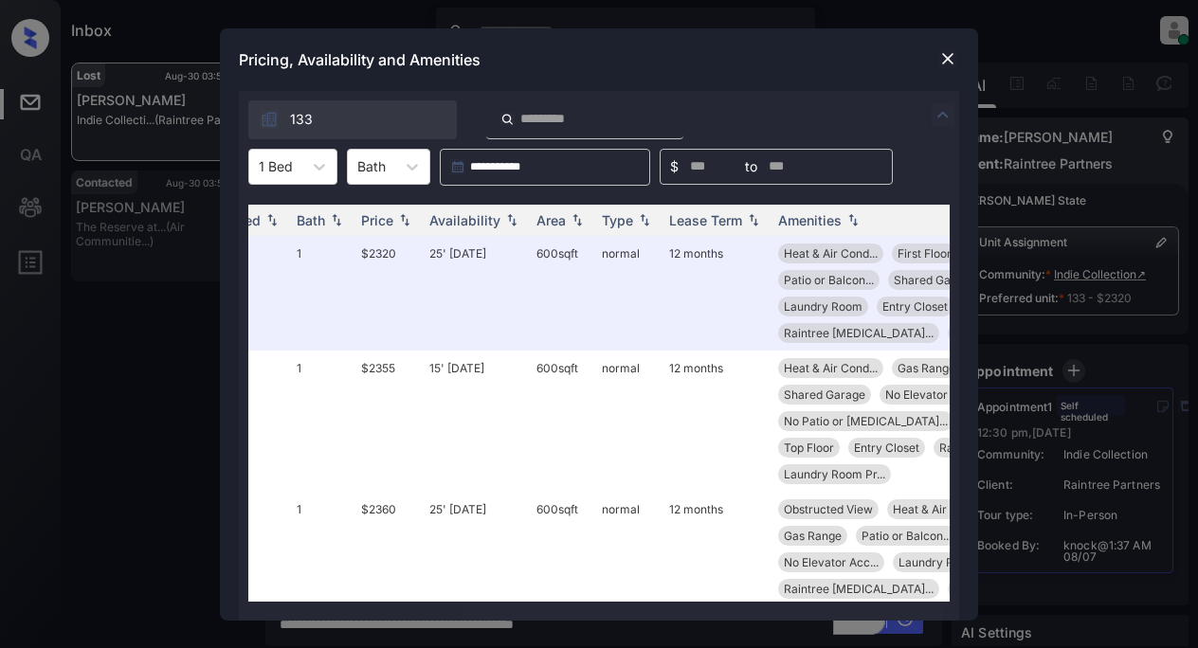
click at [948, 59] on img at bounding box center [947, 58] width 19 height 19
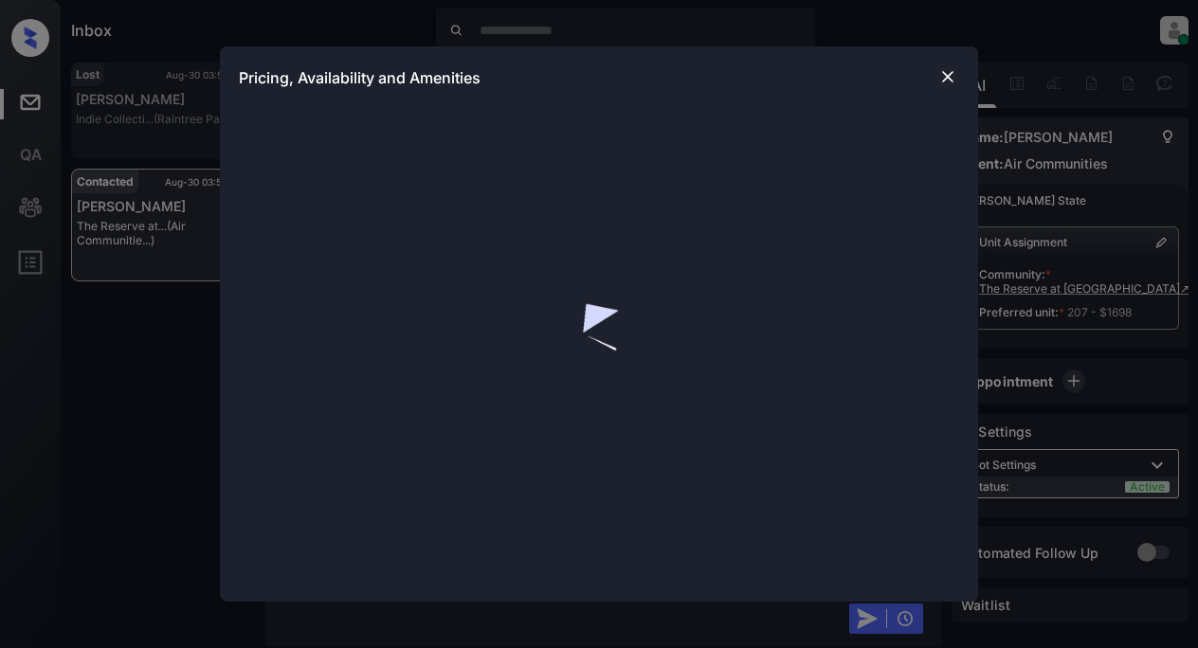
scroll to position [2623, 0]
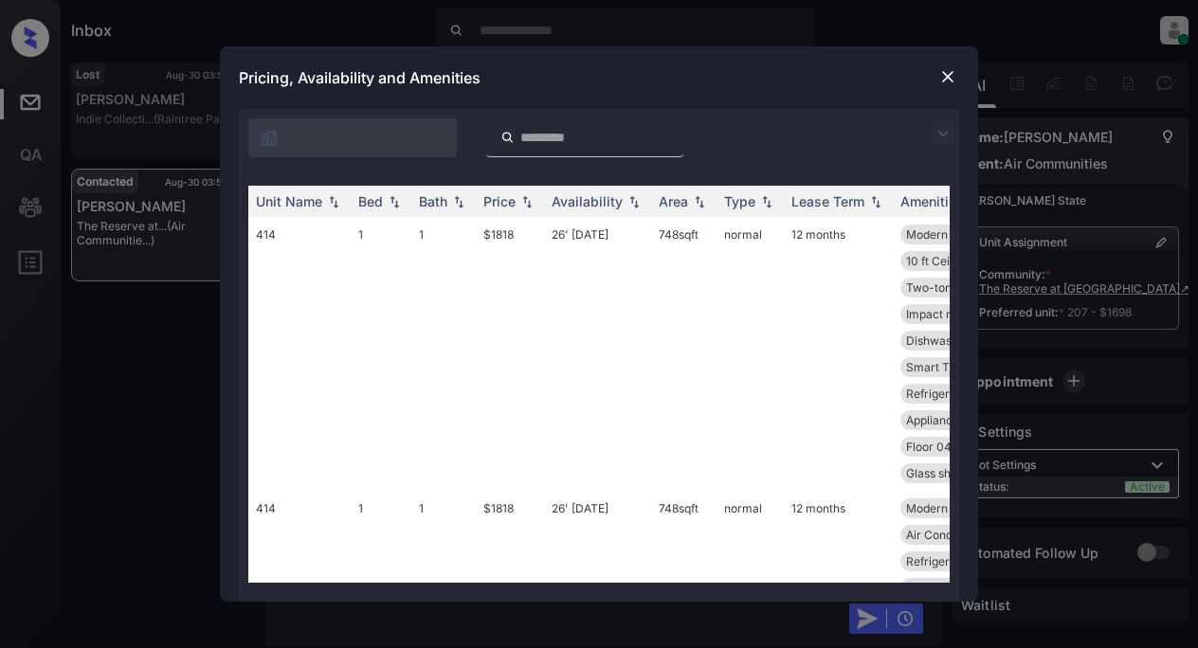
click at [946, 131] on img at bounding box center [943, 133] width 23 height 23
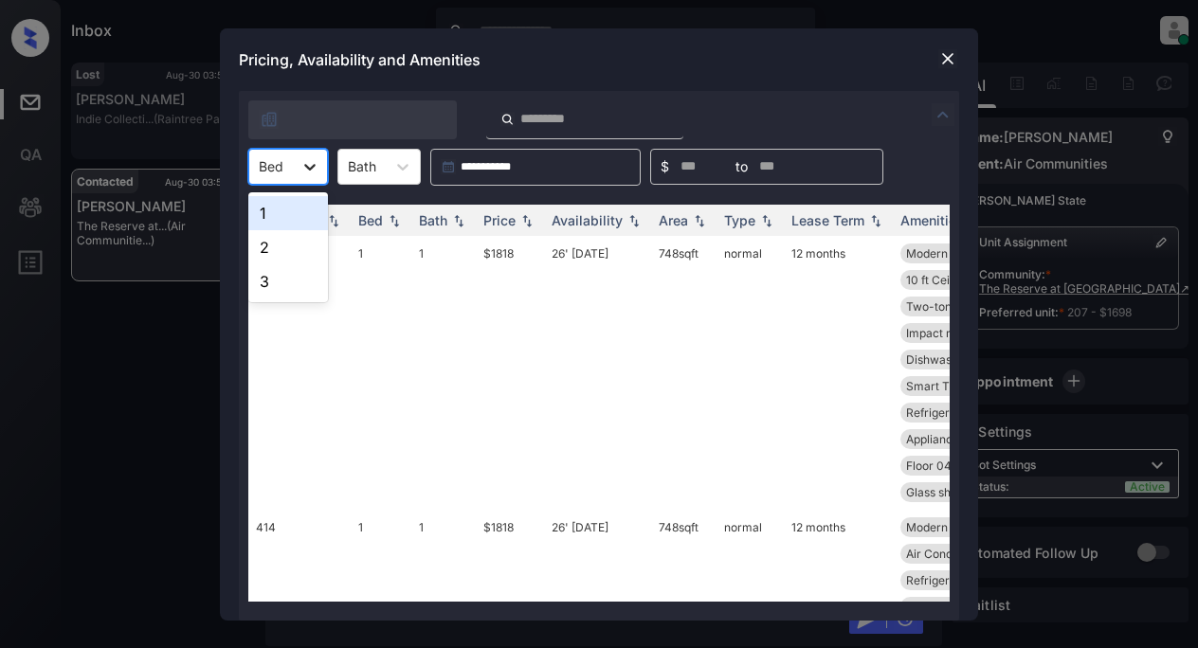
click at [317, 161] on icon at bounding box center [309, 166] width 19 height 19
click at [288, 216] on div "1" at bounding box center [288, 213] width 80 height 34
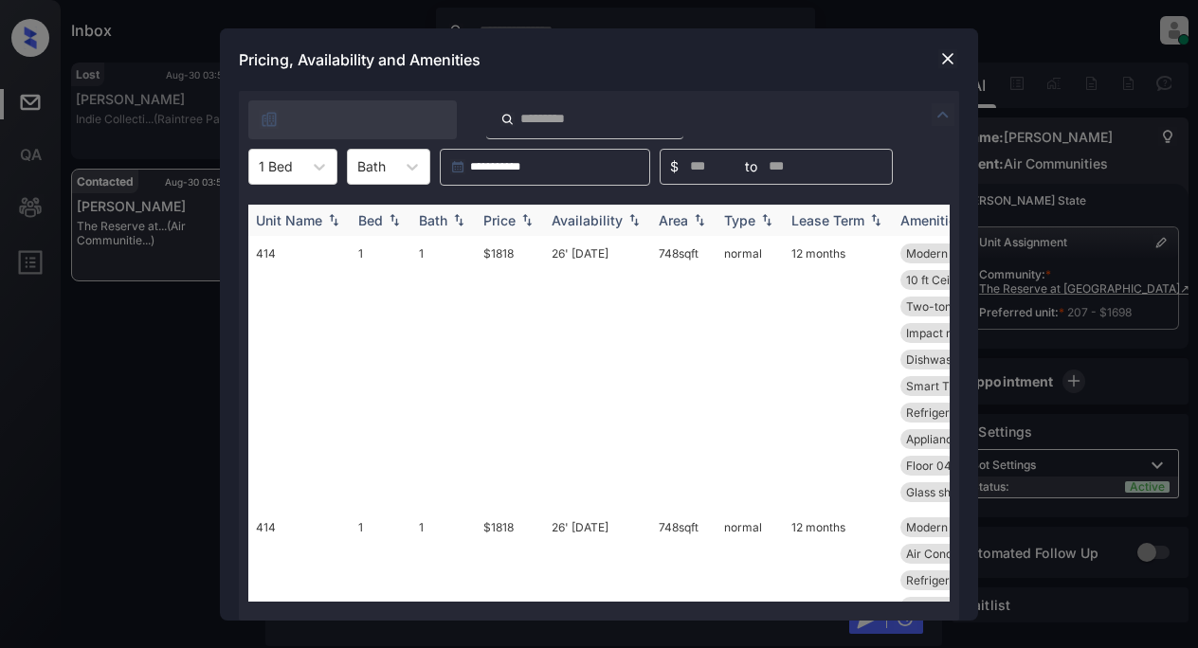
click at [514, 223] on div "Price" at bounding box center [499, 220] width 32 height 16
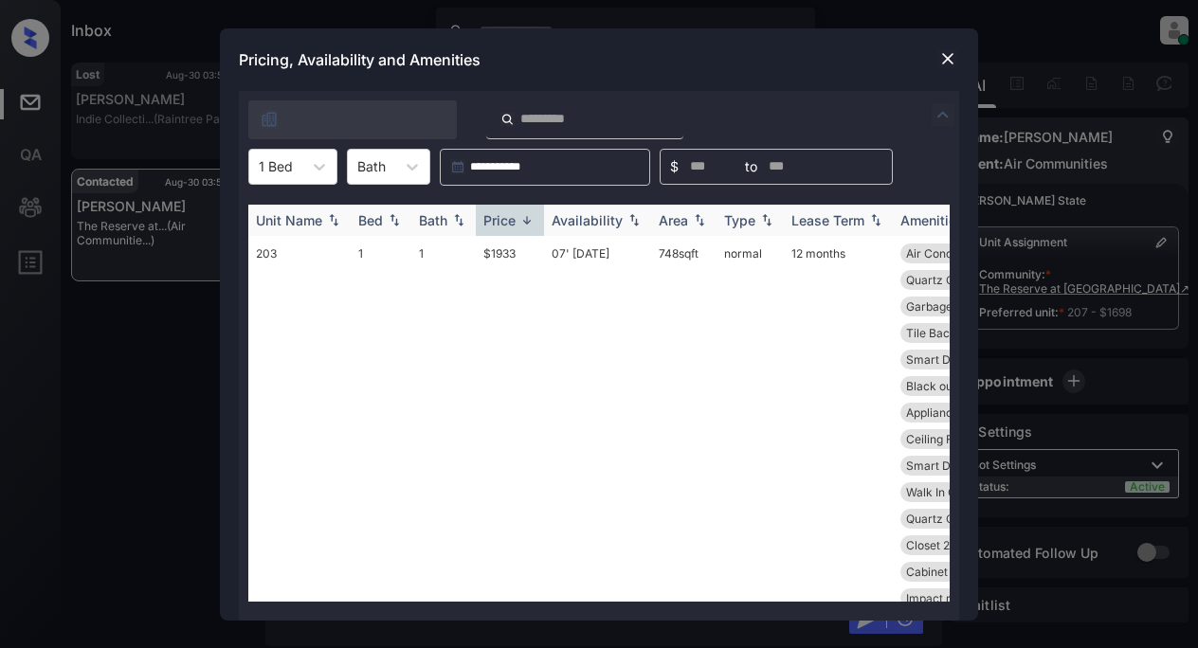
click at [514, 223] on div "Price" at bounding box center [499, 220] width 32 height 16
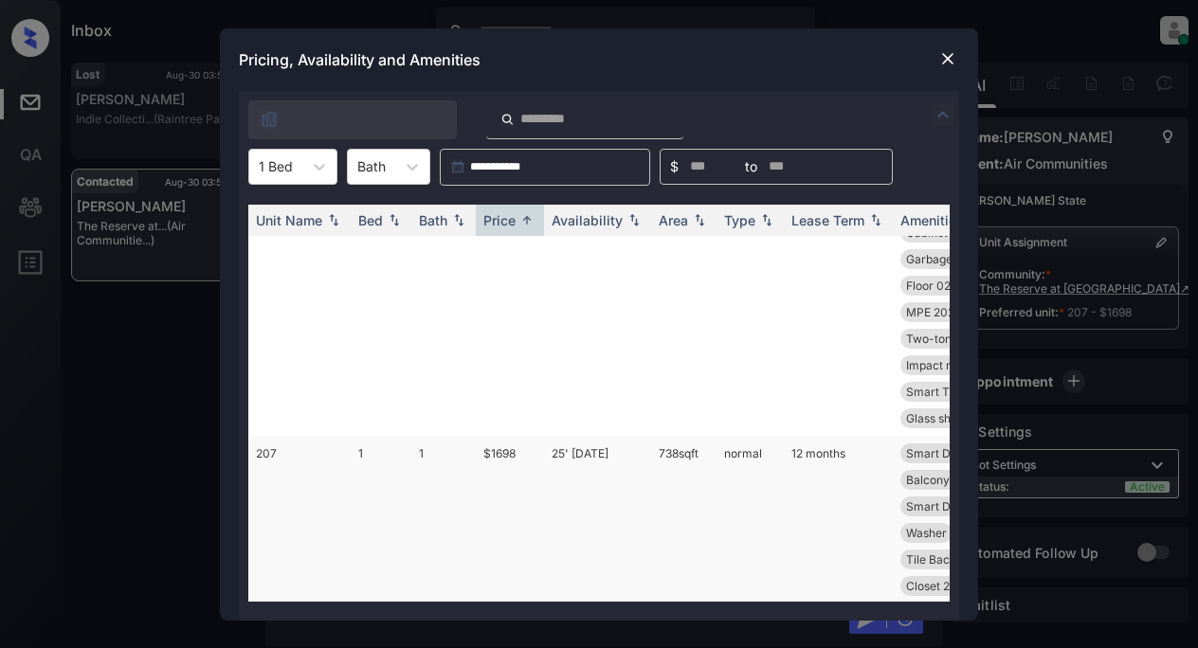
scroll to position [0, 0]
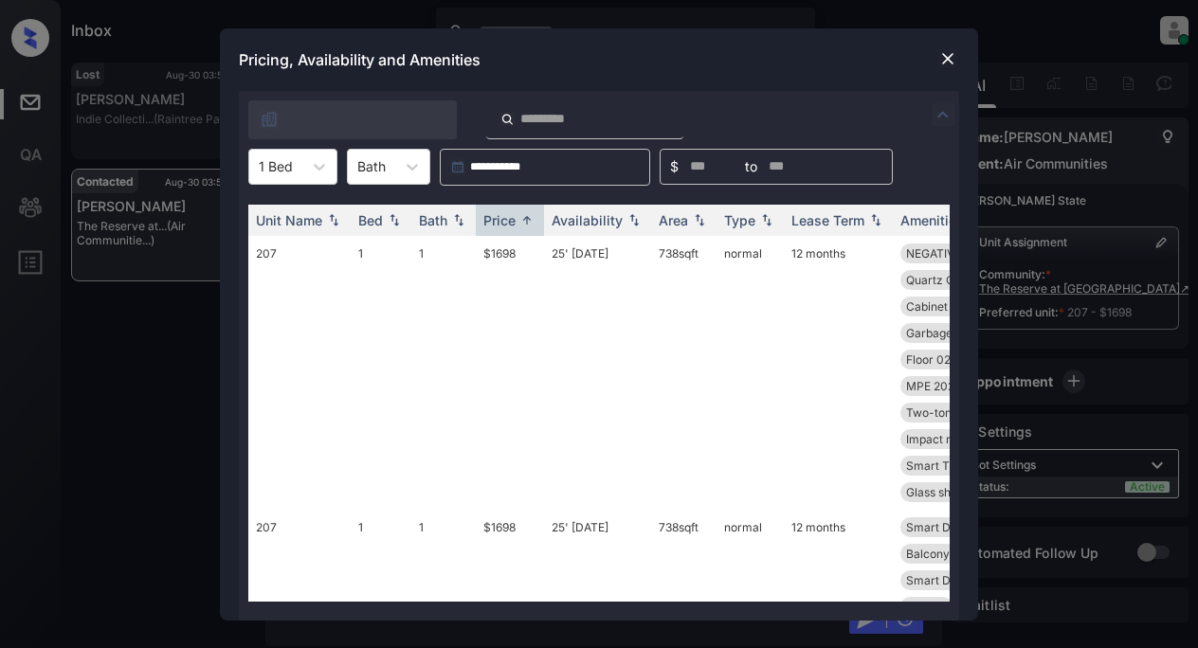
click at [941, 58] on img at bounding box center [947, 58] width 19 height 19
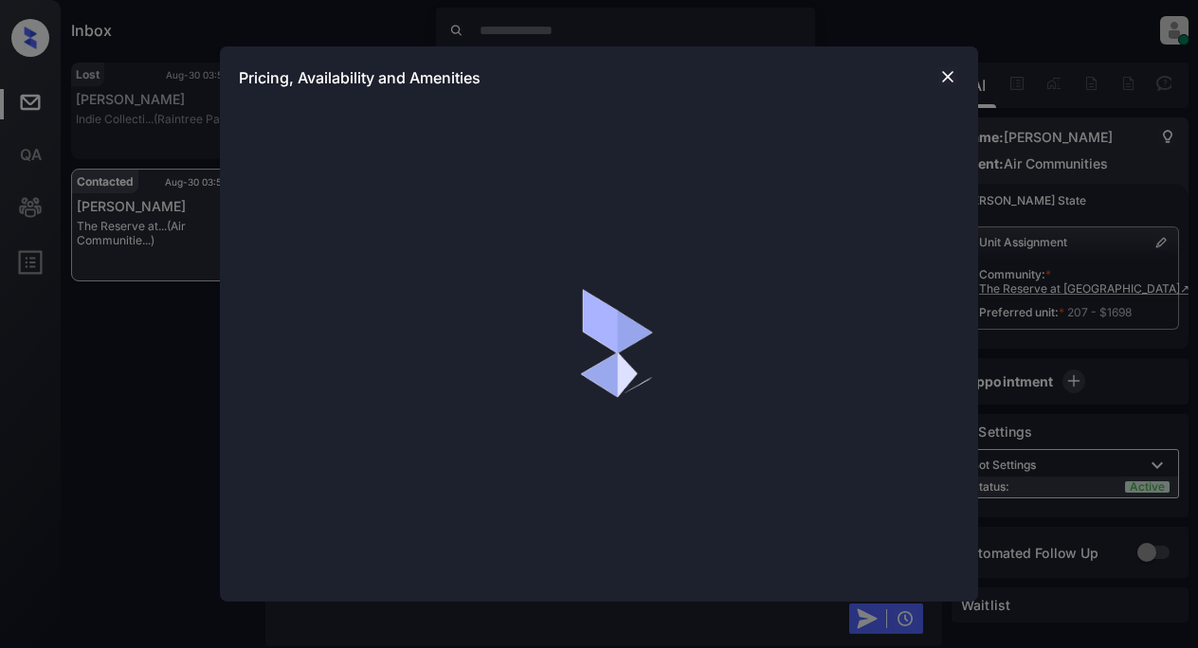
scroll to position [1865, 0]
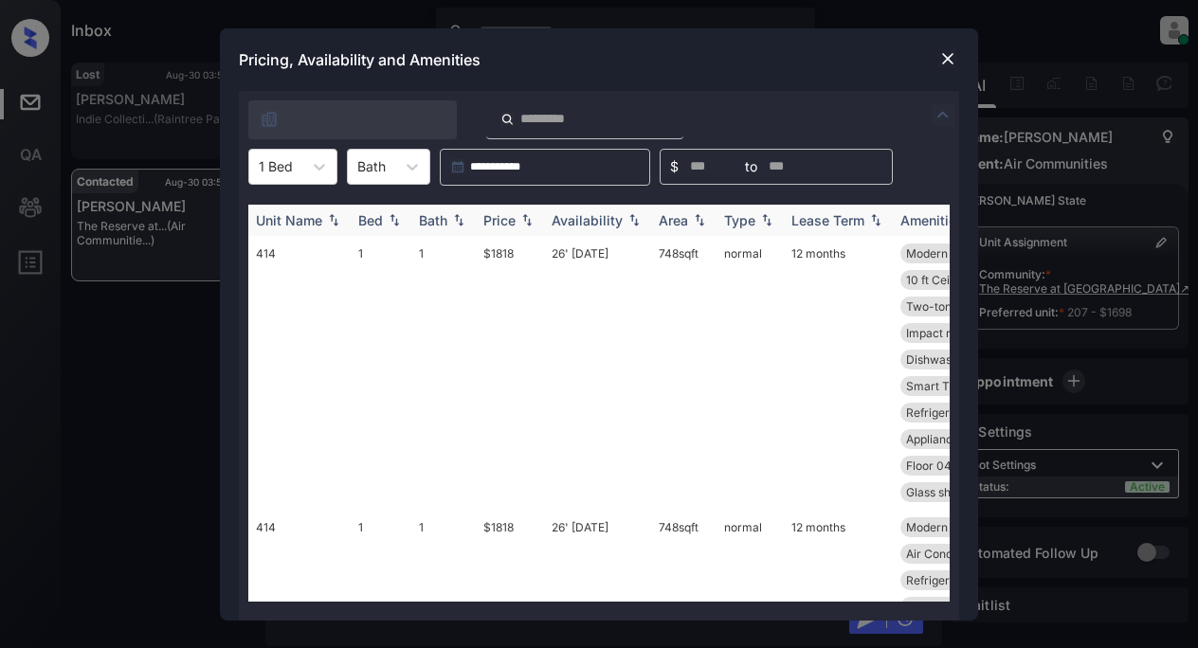
click at [507, 219] on div "Price" at bounding box center [499, 220] width 32 height 16
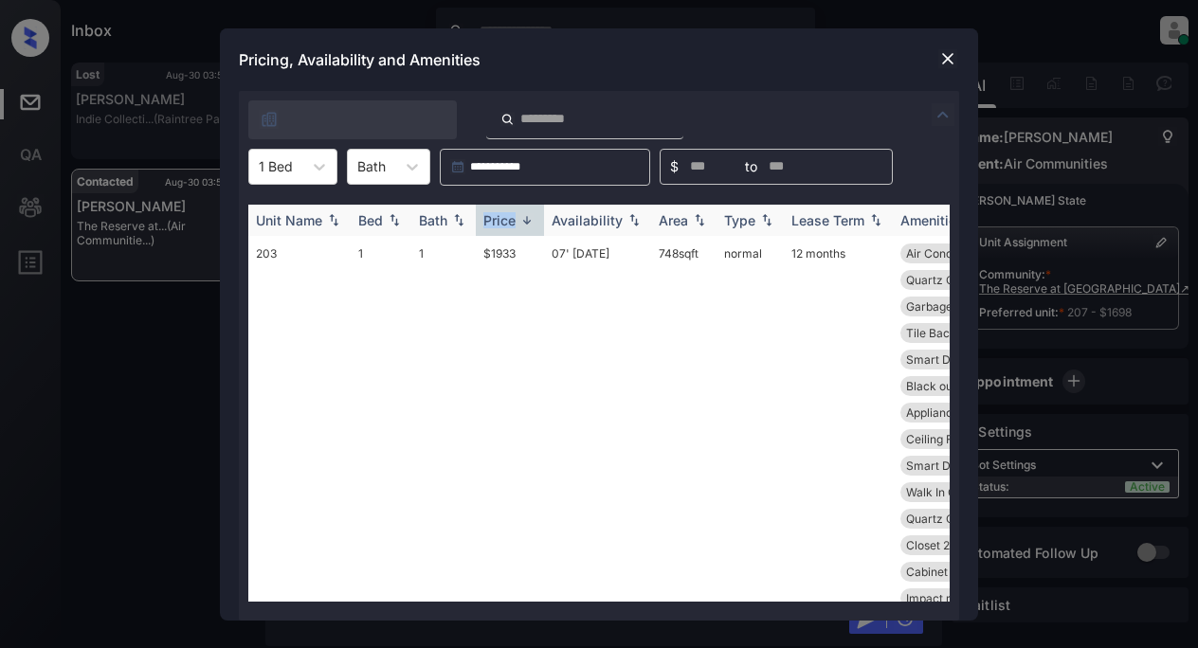
click at [507, 219] on div "Price" at bounding box center [499, 220] width 32 height 16
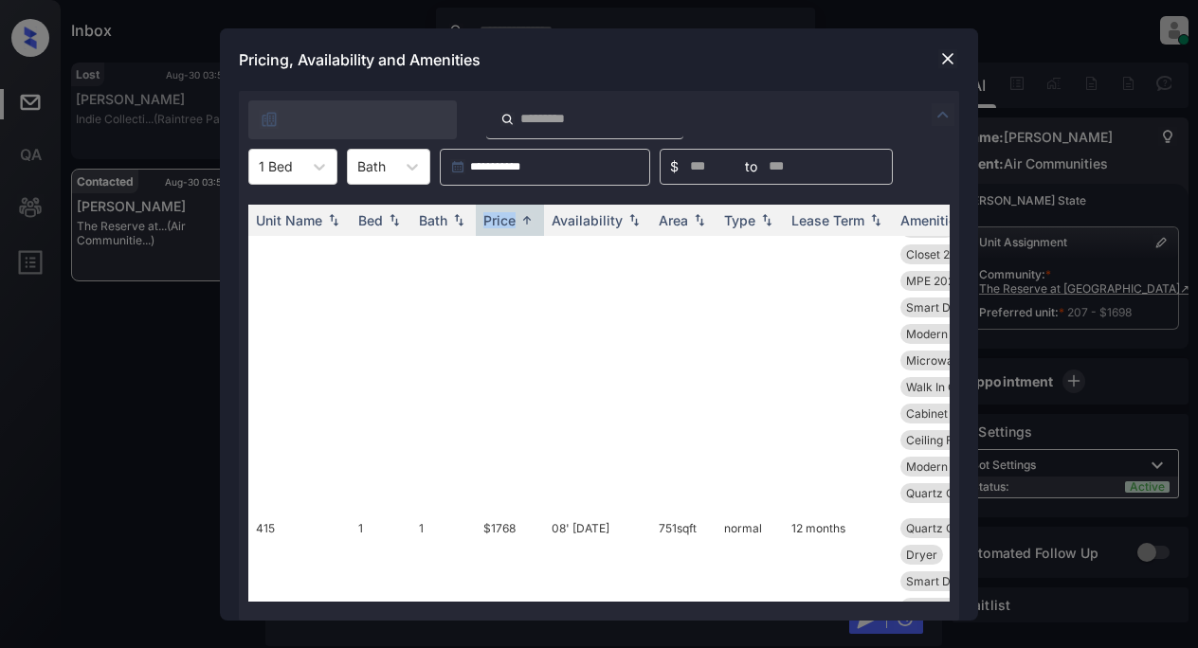
scroll to position [2464, 0]
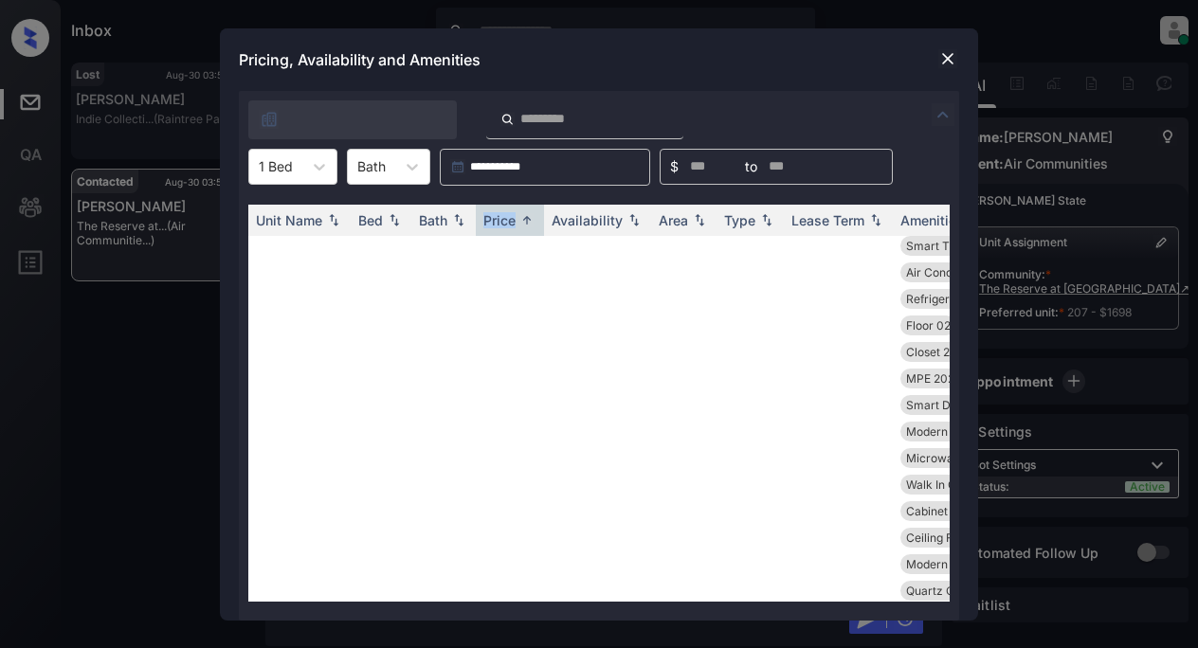
click at [943, 54] on img at bounding box center [947, 58] width 19 height 19
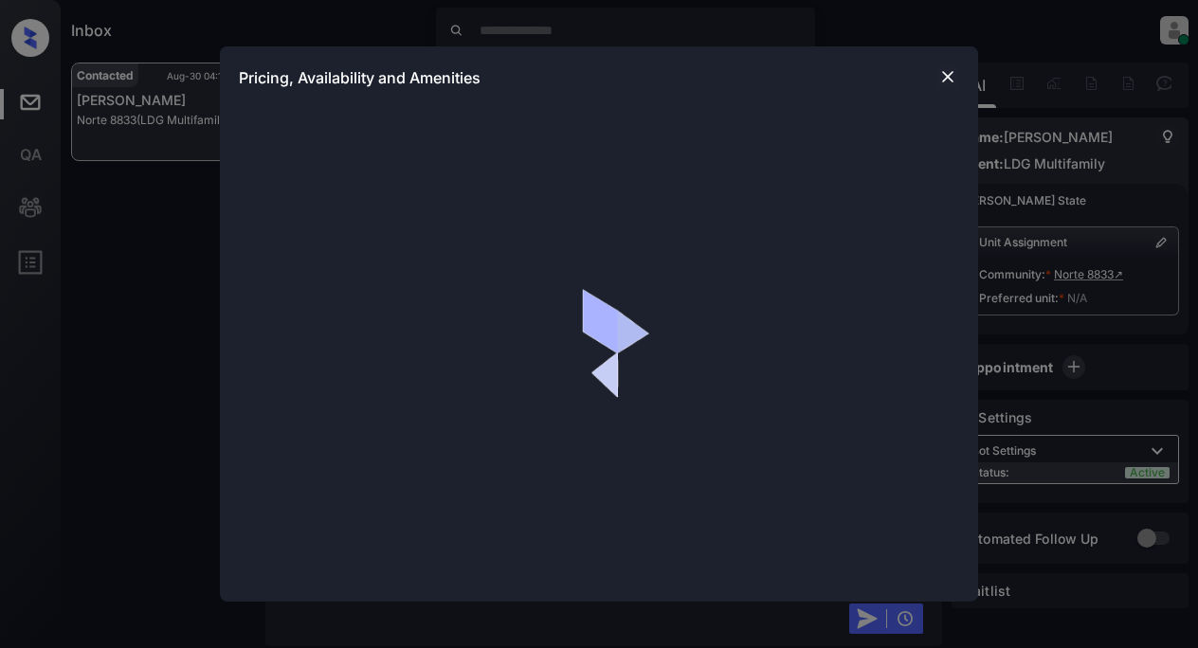
scroll to position [2004, 0]
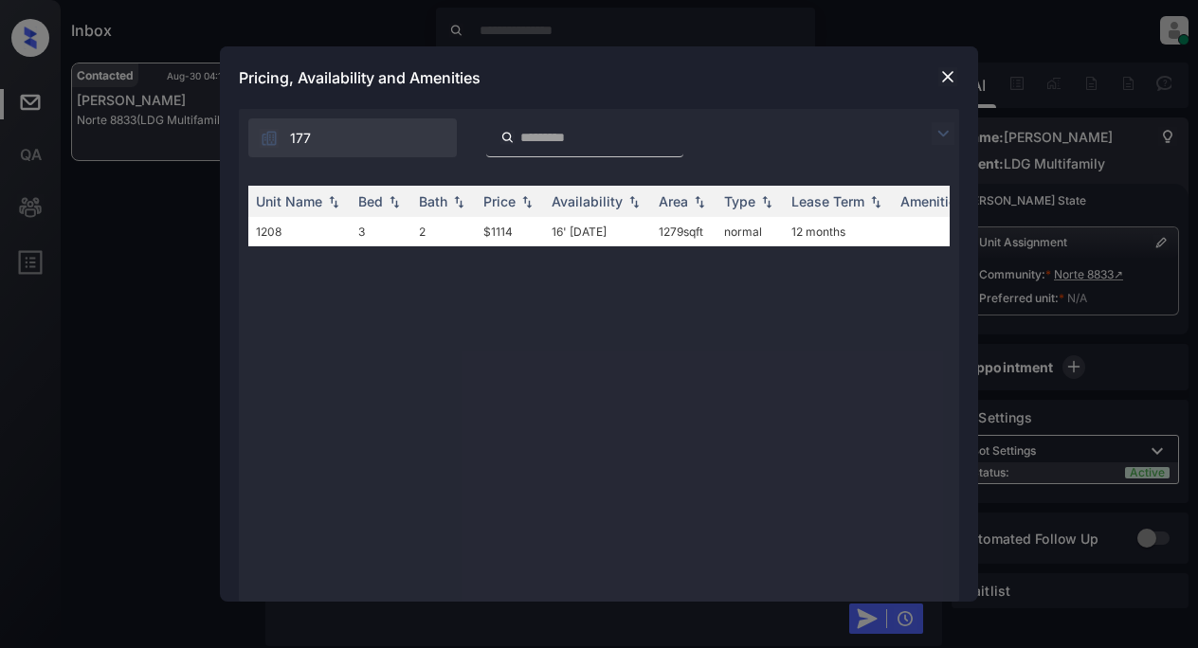
click at [951, 76] on img at bounding box center [947, 76] width 19 height 19
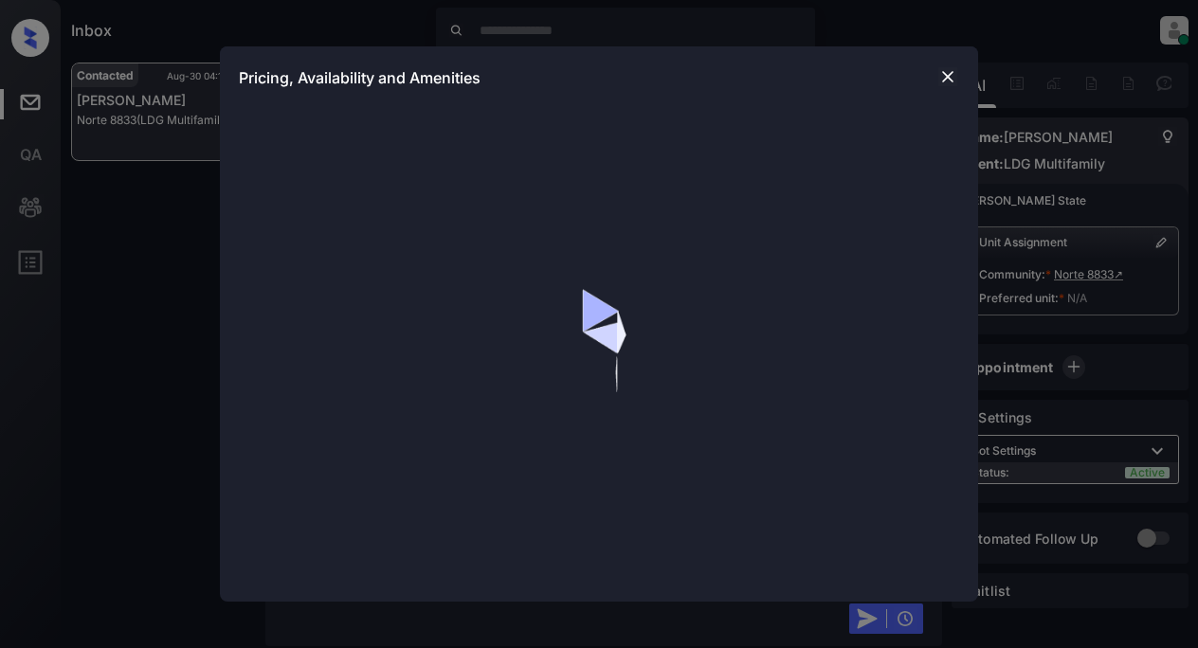
scroll to position [2222, 0]
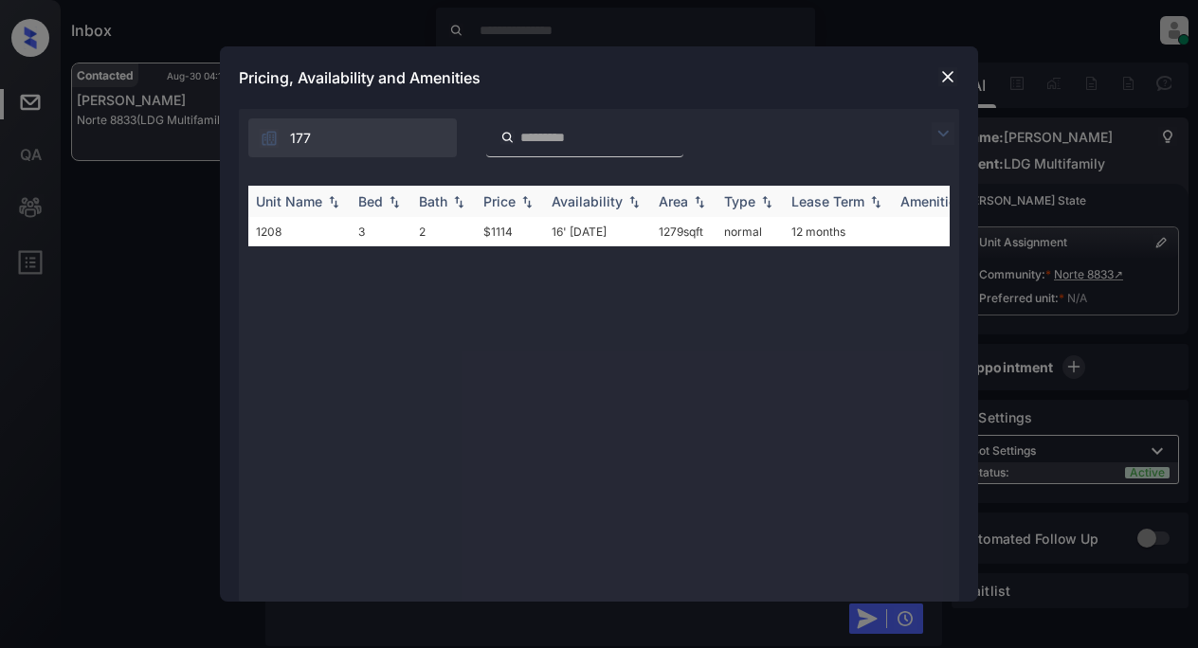
click at [512, 195] on div "Price" at bounding box center [499, 201] width 32 height 16
click at [497, 237] on td "$1114" at bounding box center [510, 231] width 68 height 29
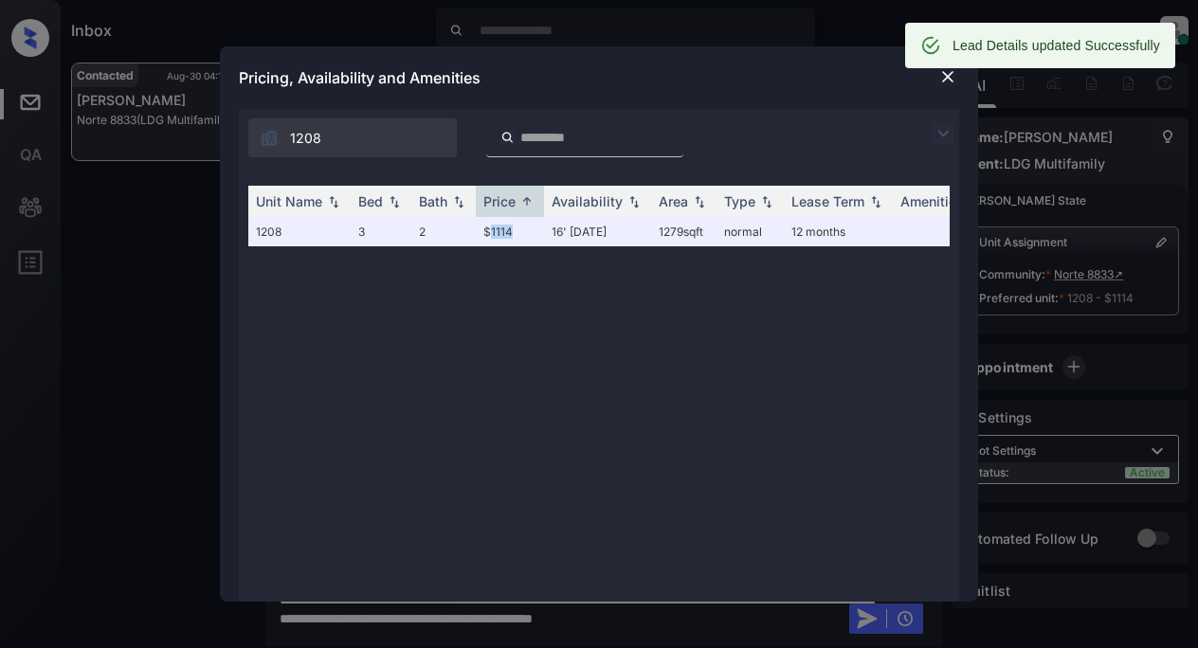
click at [944, 76] on img at bounding box center [947, 76] width 19 height 19
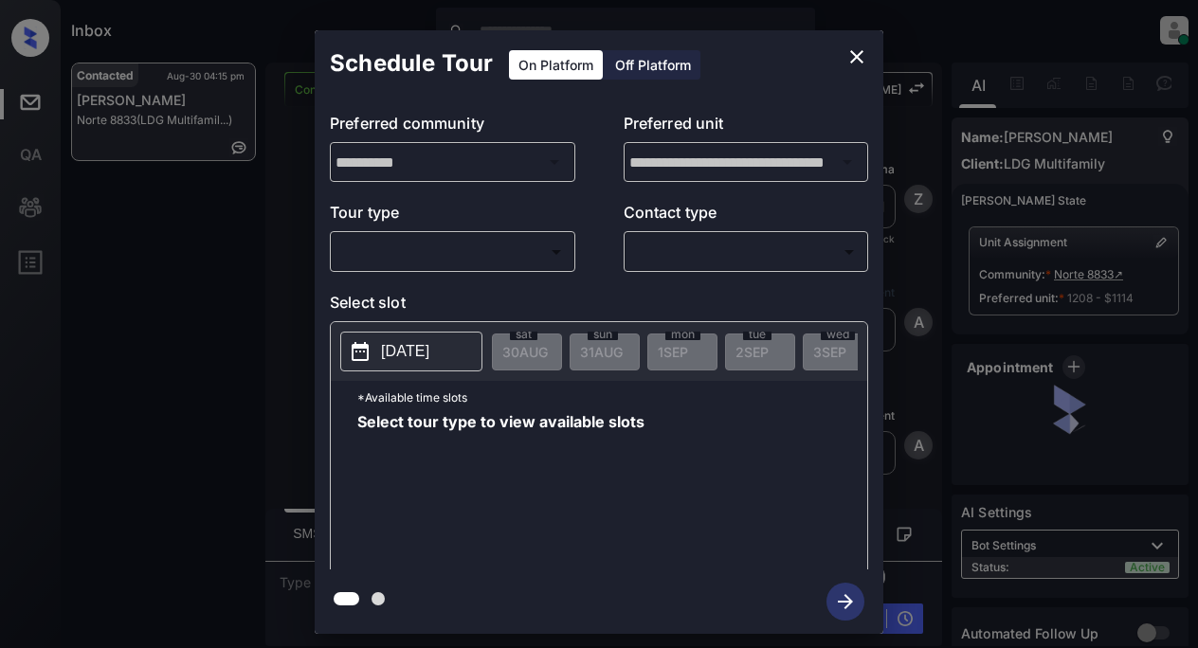
scroll to position [2828, 0]
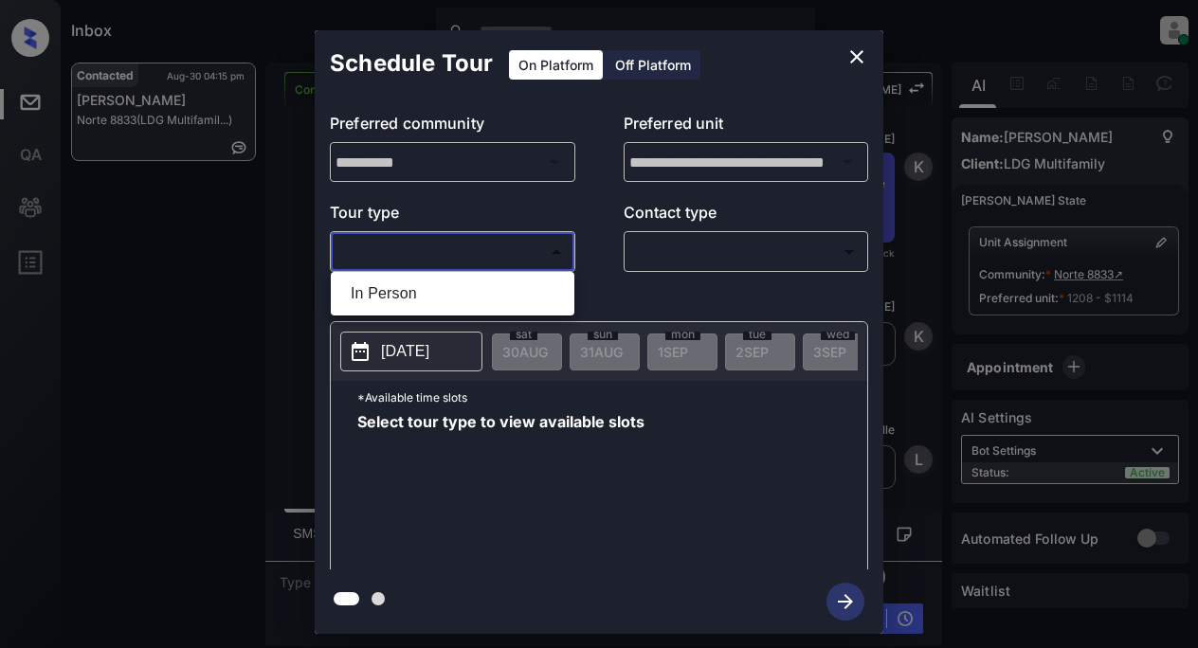
click at [417, 255] on body "Inbox Lyzzelle [PERSON_NAME] Online Set yourself offline Set yourself on break …" at bounding box center [599, 324] width 1198 height 648
click at [392, 287] on li "In Person" at bounding box center [452, 294] width 234 height 34
type input "********"
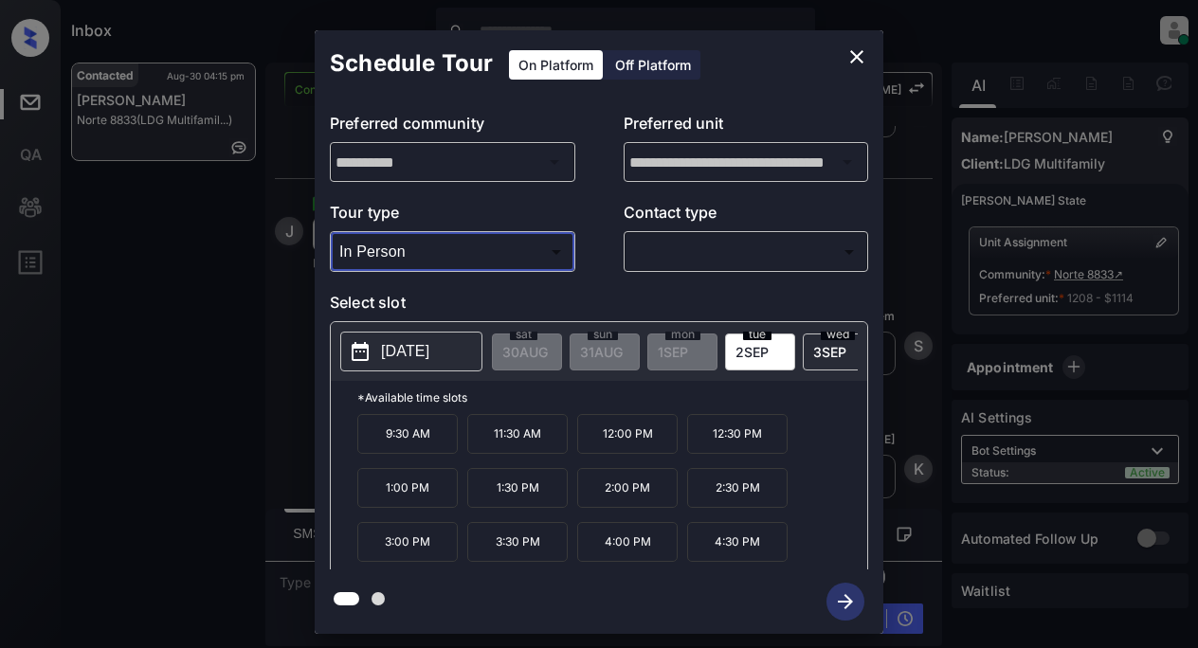
scroll to position [3189, 0]
click at [859, 47] on icon "close" at bounding box center [856, 56] width 23 height 23
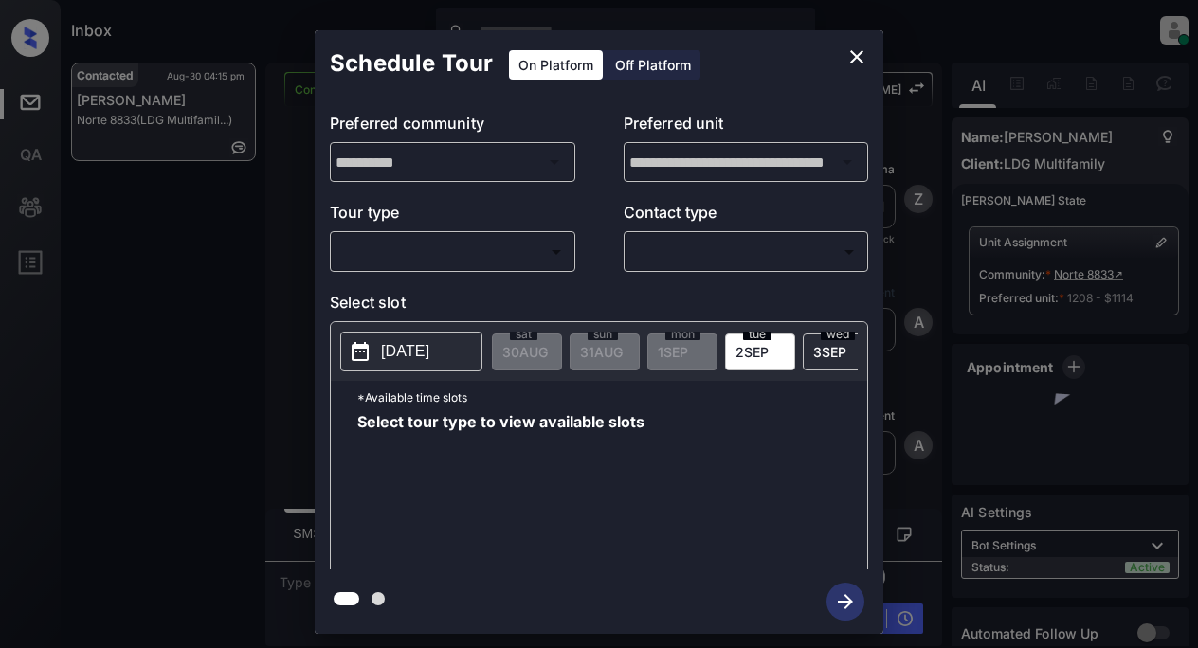
scroll to position [3439, 0]
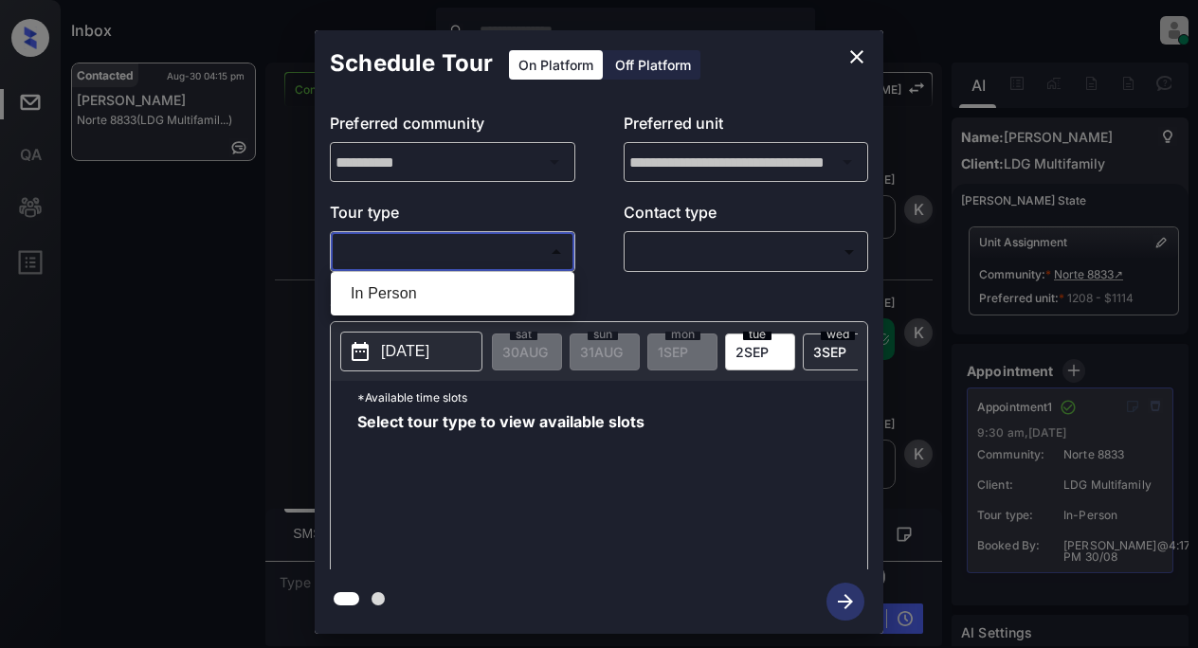
click at [469, 255] on body "Inbox Lyzzelle [PERSON_NAME] Online Set yourself offline Set yourself on break …" at bounding box center [599, 324] width 1198 height 648
click at [852, 50] on div at bounding box center [599, 324] width 1198 height 648
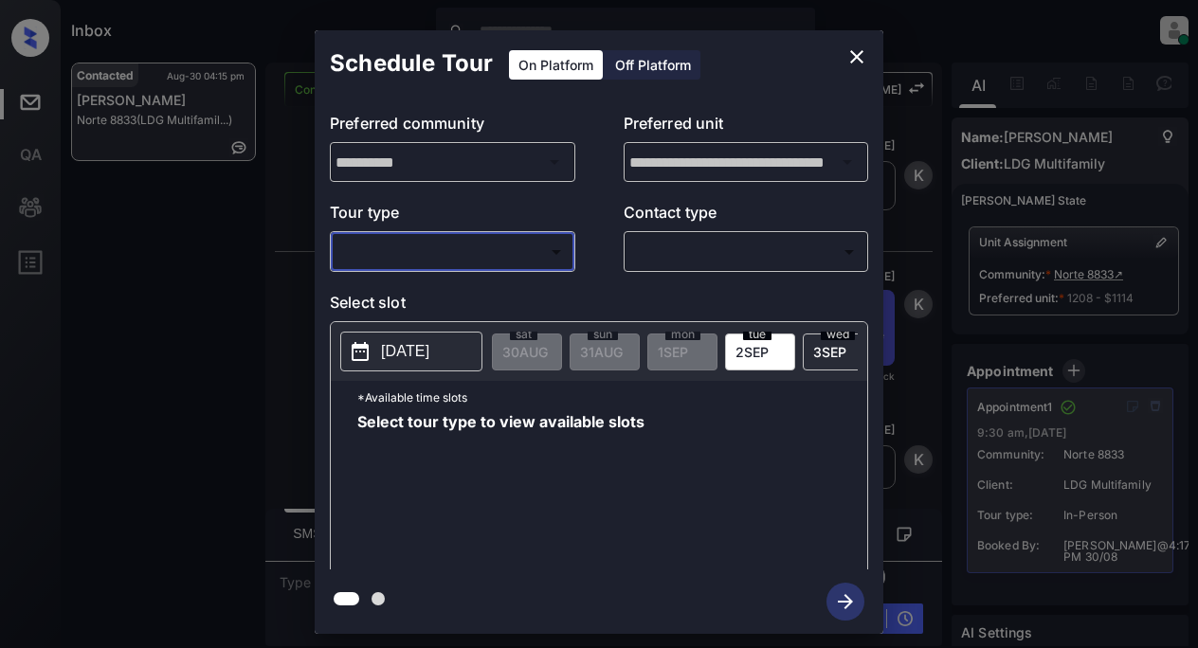
click at [858, 54] on icon "close" at bounding box center [856, 56] width 23 height 23
